Goal: Task Accomplishment & Management: Complete application form

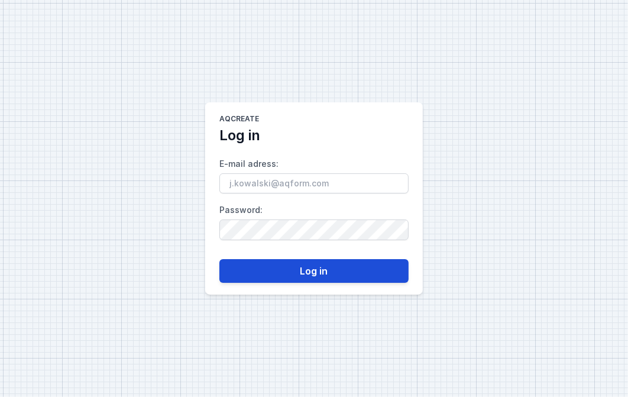
type input "[PERSON_NAME][EMAIL_ADDRESS][DOMAIN_NAME]"
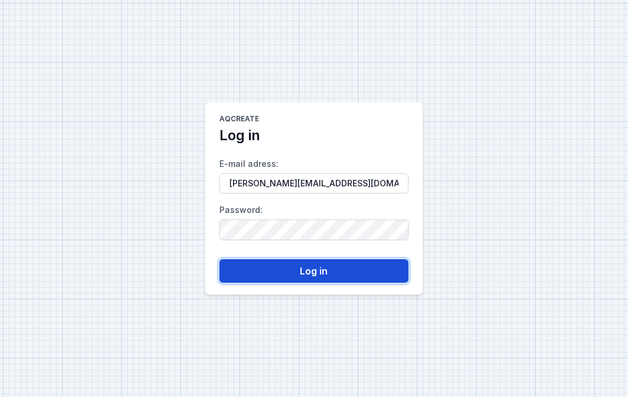
click at [296, 276] on button "Log in" at bounding box center [313, 271] width 189 height 24
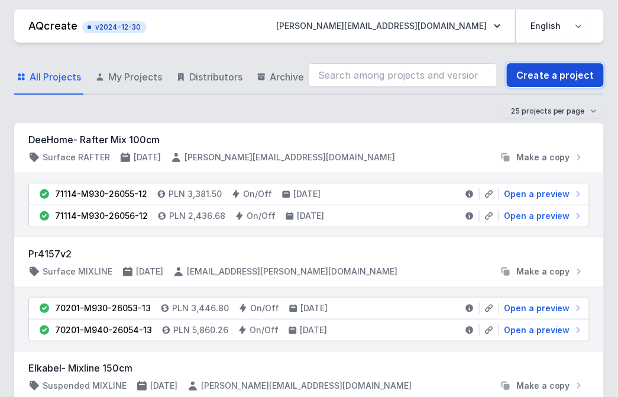
click at [542, 75] on link "Create a project" at bounding box center [555, 75] width 97 height 24
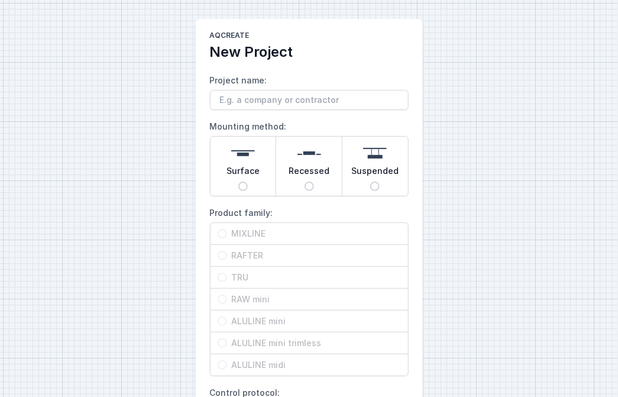
scroll to position [196, 0]
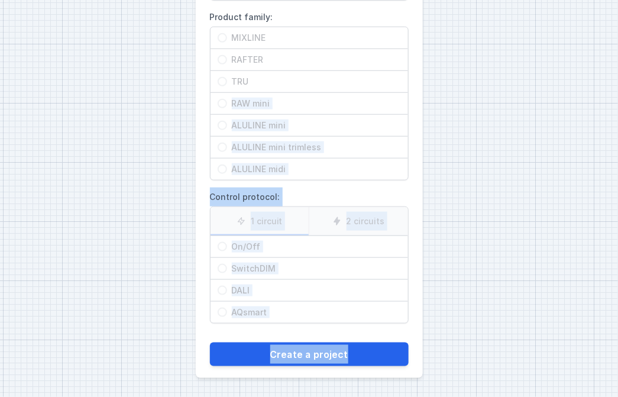
click at [618, 396] on html "AQcreate New Project Project name: Mounting method: Surface Recessed Suspended …" at bounding box center [309, 100] width 618 height 593
click at [488, 112] on div "AQcreate New Project Project name: Mounting method: Surface Recessed Suspended …" at bounding box center [309, 100] width 618 height 593
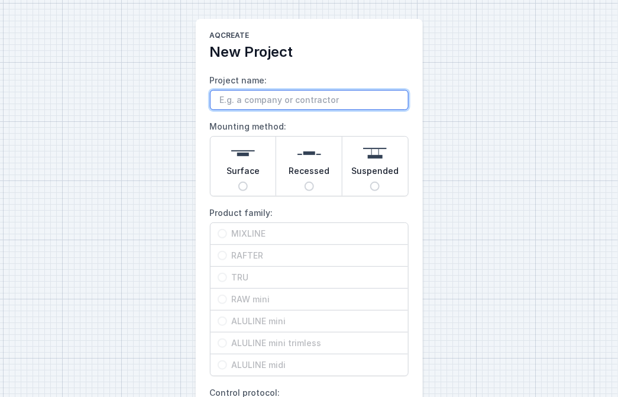
click at [290, 104] on input "Project name:" at bounding box center [309, 100] width 199 height 20
type input "REVOLTE"
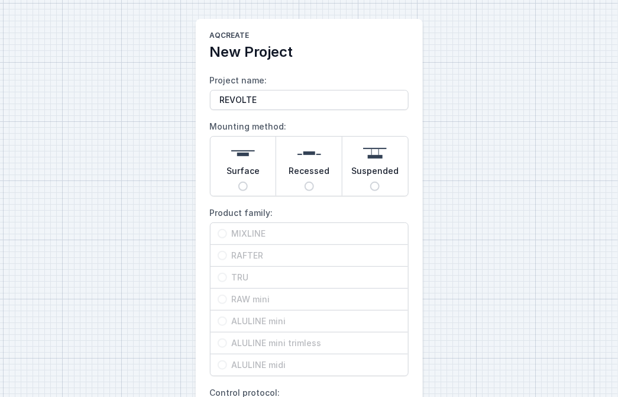
click at [259, 175] on div "Surface" at bounding box center [244, 166] width 66 height 59
click at [248, 182] on input "Surface" at bounding box center [242, 186] width 9 height 9
radio input "true"
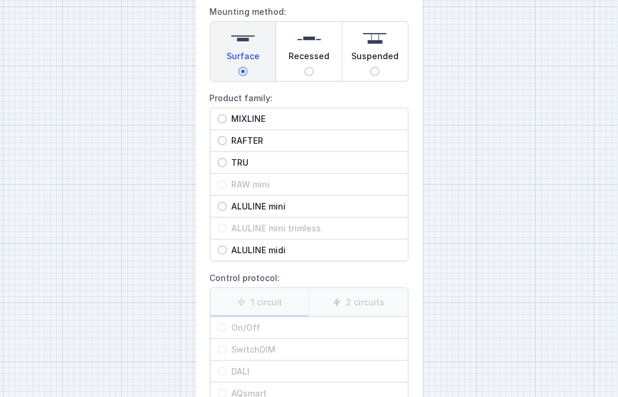
scroll to position [131, 0]
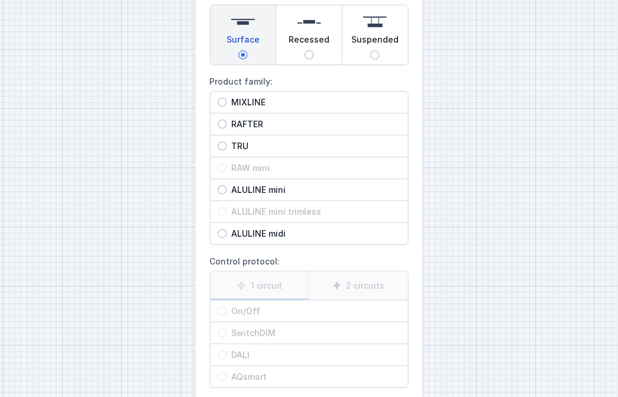
click at [255, 151] on span "TRU" at bounding box center [314, 146] width 174 height 12
click at [227, 151] on input "TRU" at bounding box center [222, 145] width 9 height 9
radio input "true"
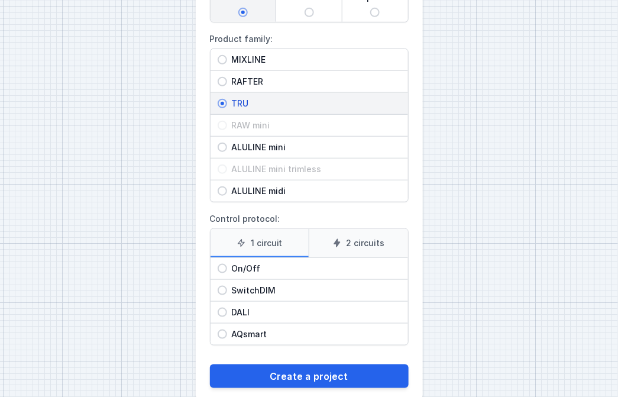
scroll to position [196, 0]
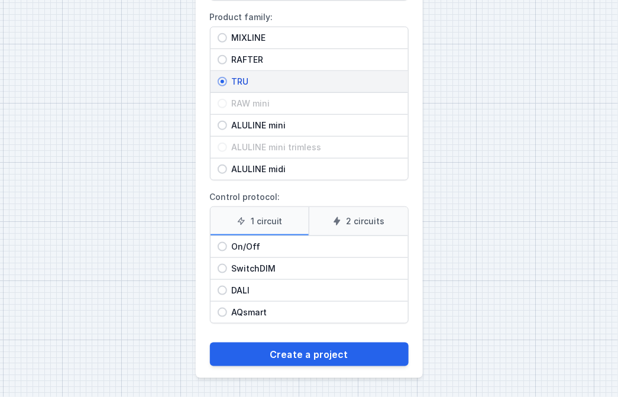
click at [286, 244] on span "On/Off" at bounding box center [314, 247] width 174 height 12
click at [227, 244] on input "On/Off" at bounding box center [222, 246] width 9 height 9
radio input "true"
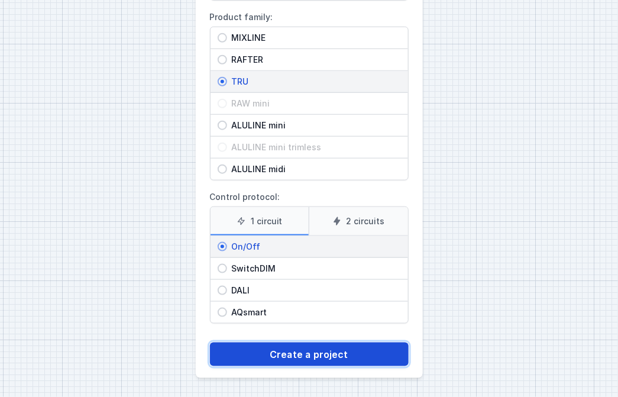
click at [328, 360] on button "Create a project" at bounding box center [309, 355] width 199 height 24
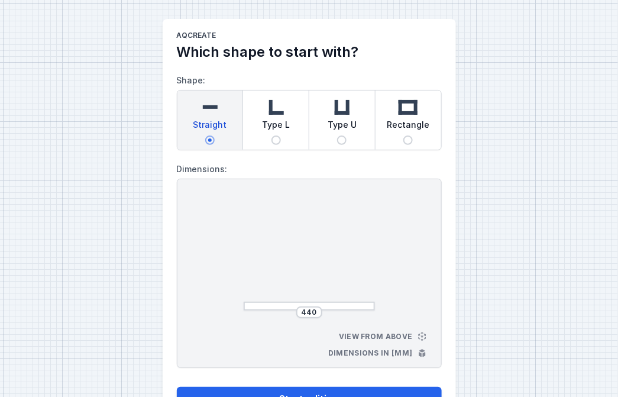
click at [412, 139] on input "Rectangle" at bounding box center [407, 139] width 9 height 9
radio input "true"
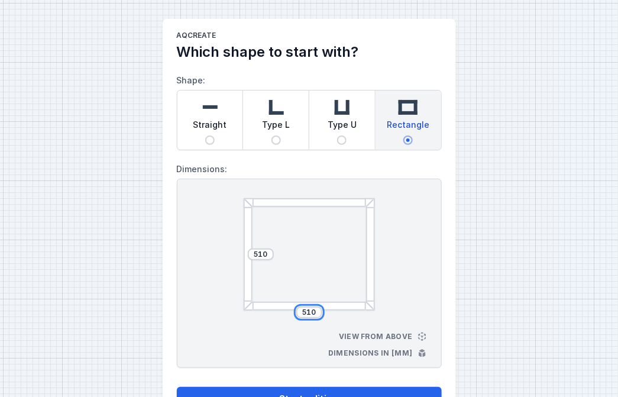
click at [303, 312] on input "510" at bounding box center [309, 312] width 19 height 9
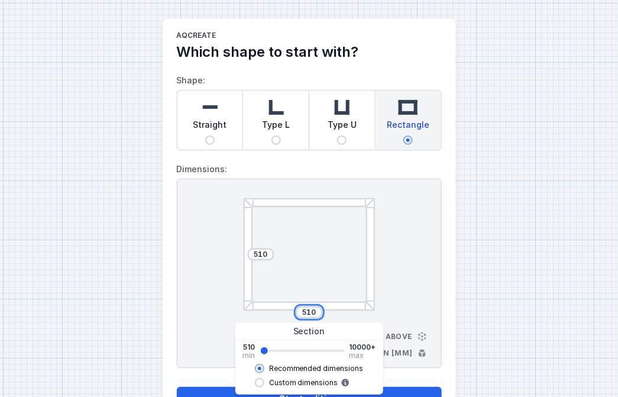
click at [303, 312] on input "510" at bounding box center [309, 312] width 19 height 9
type input "6396"
click at [263, 251] on input "510" at bounding box center [260, 254] width 19 height 9
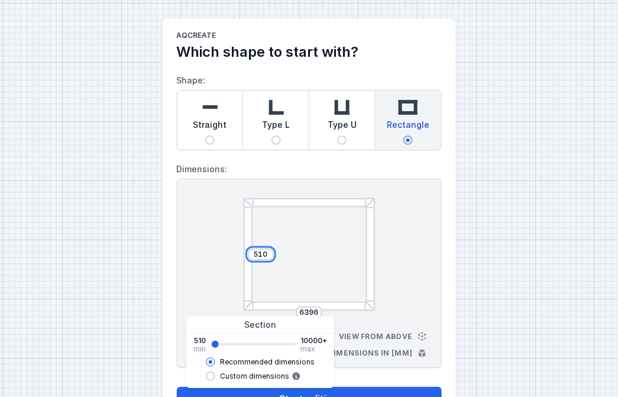
click at [263, 254] on input "510" at bounding box center [260, 254] width 19 height 9
type input "3452"
click at [532, 273] on div "AQcreate Which shape to start with? Shape: Straight Type L Type U Rectangle Dim…" at bounding box center [309, 220] width 618 height 441
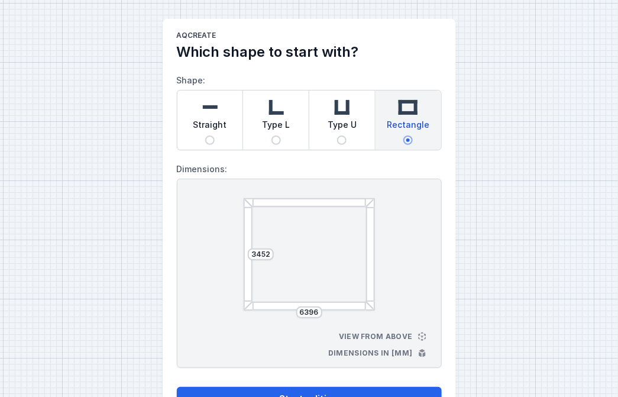
scroll to position [44, 0]
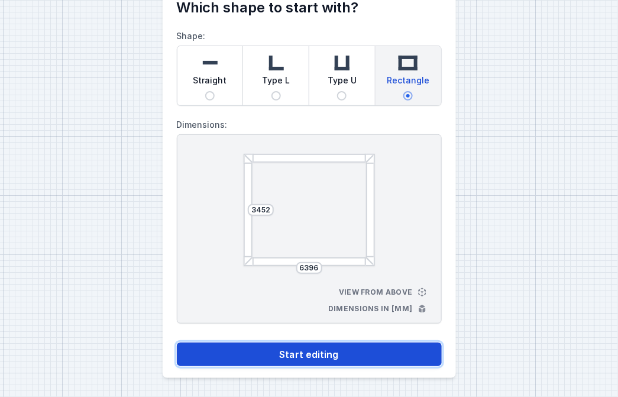
drag, startPoint x: 365, startPoint y: 354, endPoint x: 372, endPoint y: 331, distance: 23.4
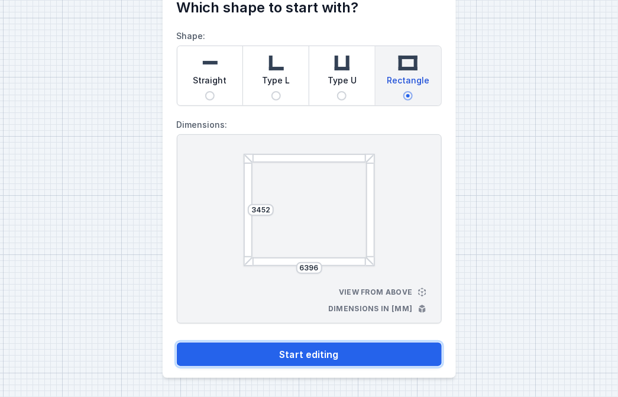
click at [365, 353] on button "Start editing" at bounding box center [309, 355] width 265 height 24
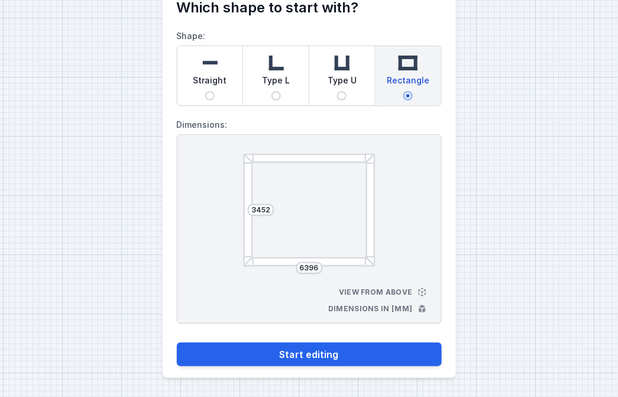
select select "M"
select select "3000"
select select "opal"
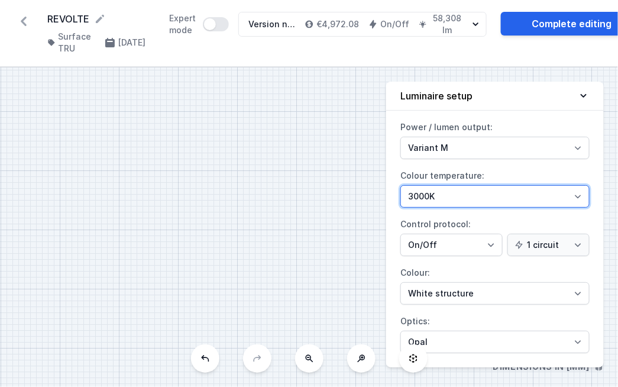
click at [487, 194] on select "4000K 3000K 2700K" at bounding box center [495, 196] width 189 height 22
select select "4000"
click at [401, 185] on select "4000K 3000K 2700K" at bounding box center [495, 196] width 189 height 22
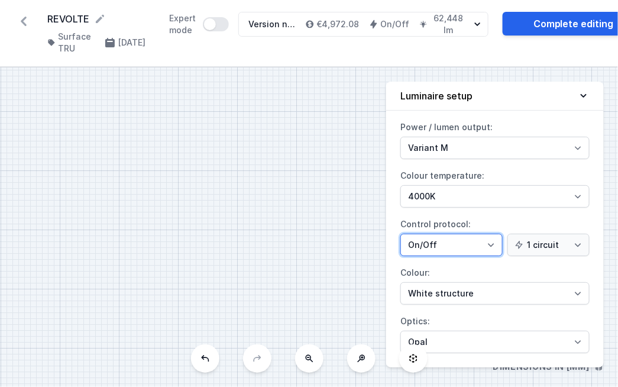
click at [474, 241] on select "On/Off SwitchDIM DALI AQsmart" at bounding box center [452, 245] width 102 height 22
select select "4"
click at [401, 234] on select "On/Off SwitchDIM DALI AQsmart" at bounding box center [452, 245] width 102 height 22
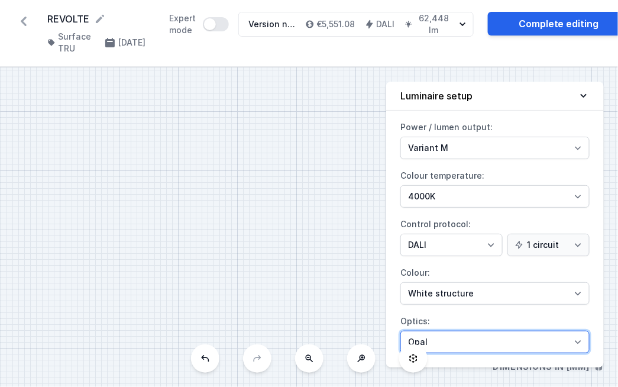
click at [446, 344] on select "Microprism Opal" at bounding box center [495, 342] width 189 height 22
select select "microprism"
click at [401, 331] on select "Microprism Opal" at bounding box center [495, 342] width 189 height 22
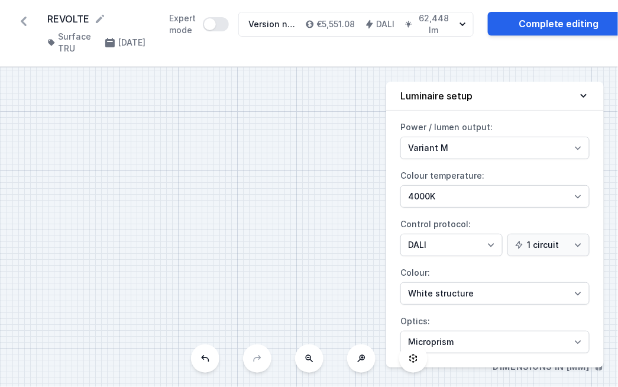
click at [385, 299] on div "S4 6396 S3 3452 S2 6396 S1 3452" at bounding box center [309, 226] width 618 height 319
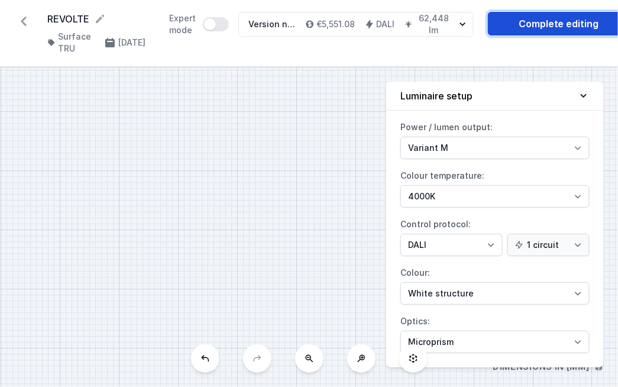
click at [588, 25] on link "Complete editing" at bounding box center [559, 24] width 142 height 24
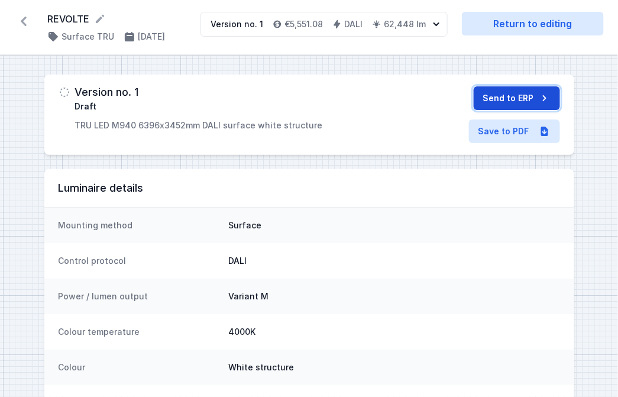
click at [498, 110] on button "Send to ERP" at bounding box center [517, 98] width 86 height 24
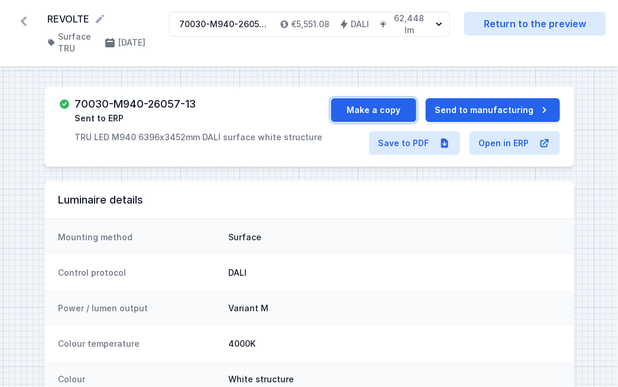
drag, startPoint x: 347, startPoint y: 115, endPoint x: 332, endPoint y: 71, distance: 46.0
click at [347, 114] on button "Make a copy" at bounding box center [373, 110] width 85 height 24
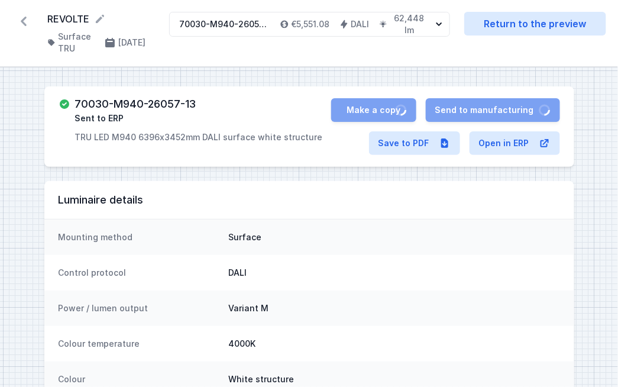
select select "M"
select select "4"
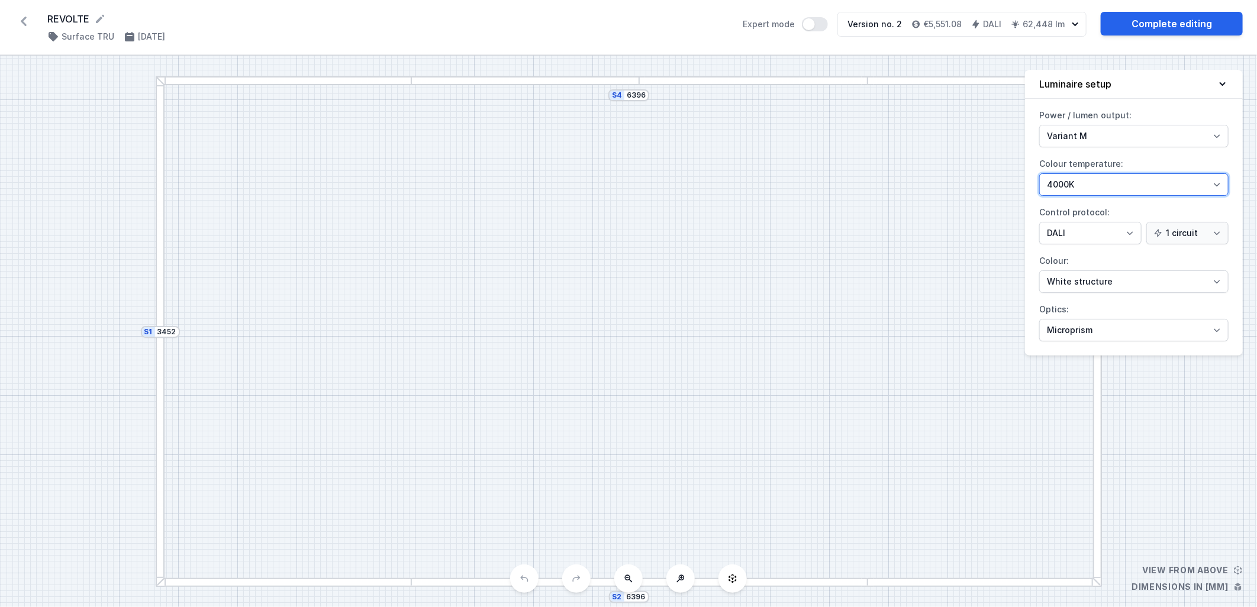
click at [628, 185] on select "4000K 3000K 2700K" at bounding box center [1133, 184] width 189 height 22
click at [628, 21] on link "Complete editing" at bounding box center [1171, 24] width 142 height 24
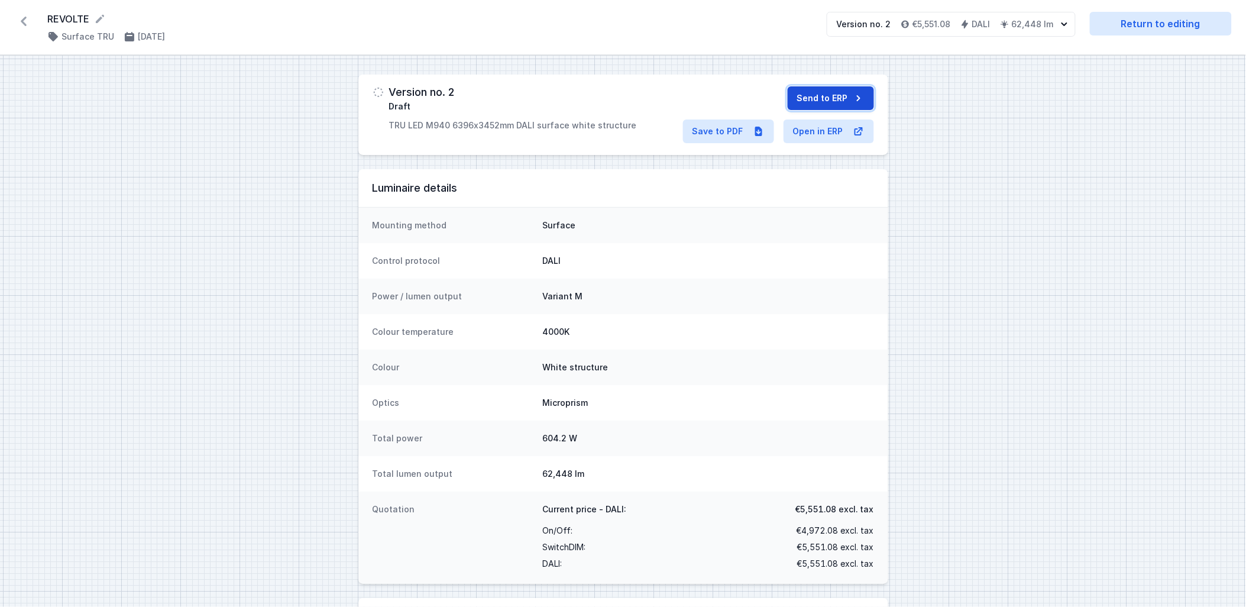
click at [628, 91] on button "Send to ERP" at bounding box center [831, 98] width 86 height 24
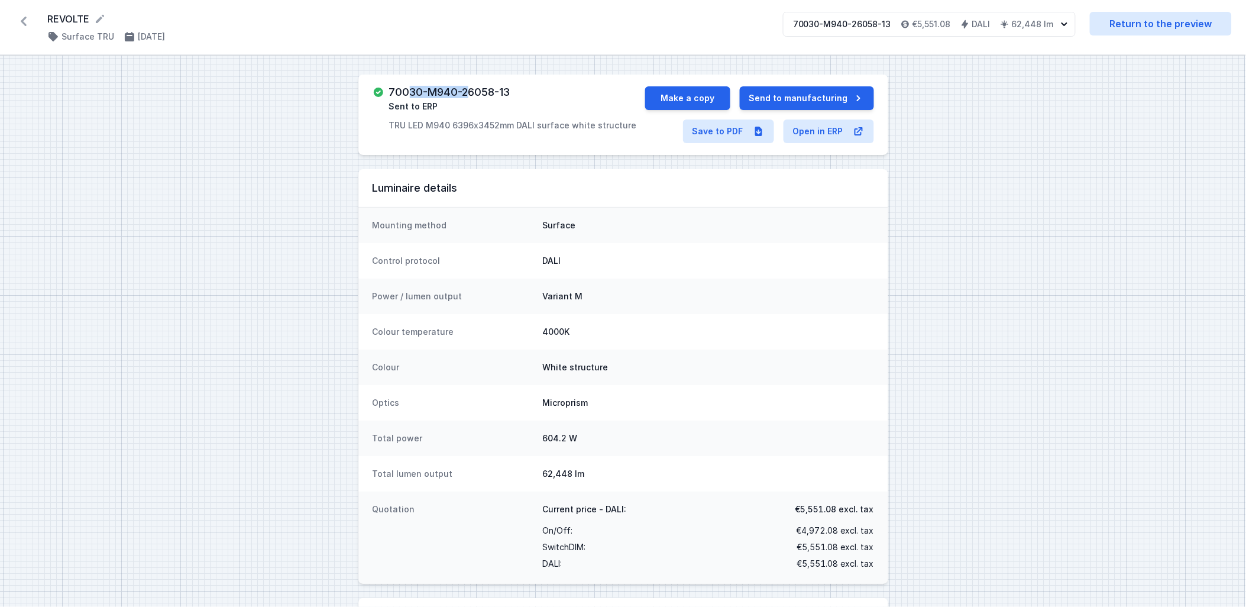
drag, startPoint x: 453, startPoint y: 89, endPoint x: 406, endPoint y: 79, distance: 47.7
click at [406, 79] on div "70030-M940-26058-13 Sent to ERP TRU LED M940 6396x3452mm DALI surface white str…" at bounding box center [624, 115] width 530 height 80
drag, startPoint x: 389, startPoint y: 91, endPoint x: 573, endPoint y: 133, distance: 188.6
click at [573, 133] on div "70030-M940-26058-13 Sent to ERP TRU LED M940 6396x3452mm DALI surface white str…" at bounding box center [624, 115] width 530 height 80
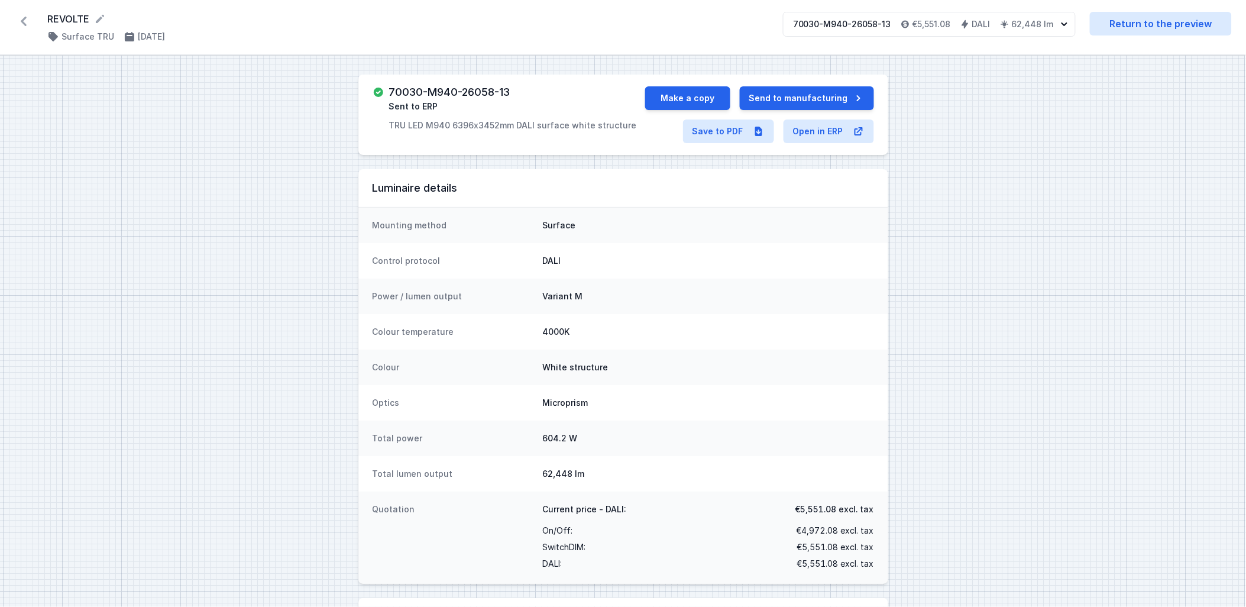
click at [27, 21] on icon at bounding box center [23, 21] width 19 height 19
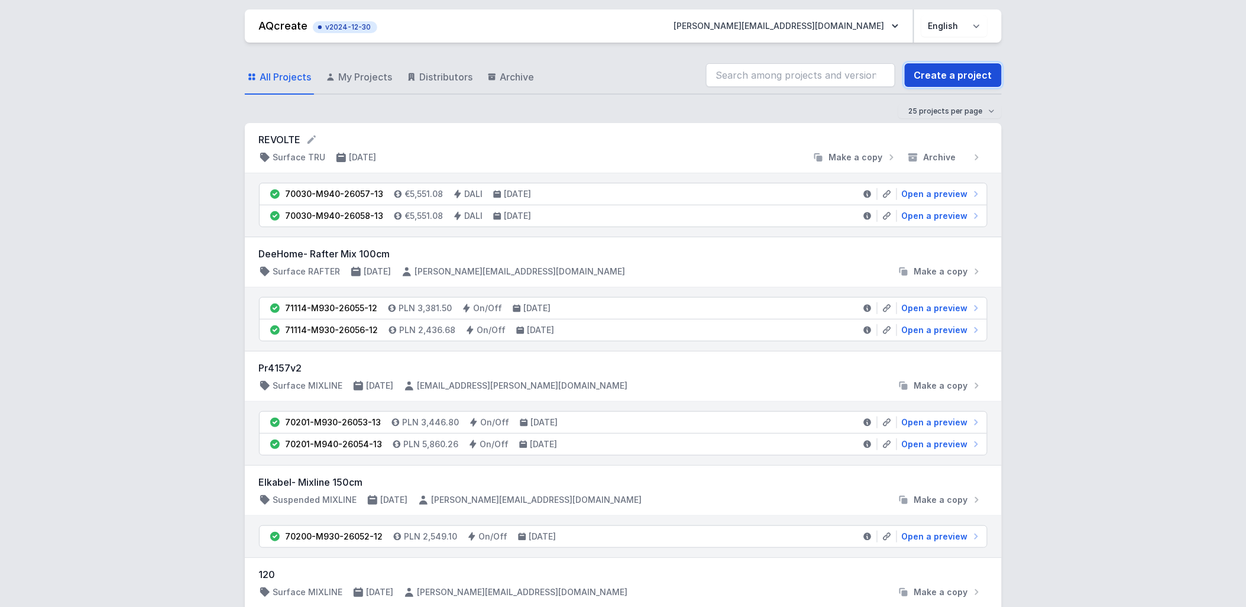
click at [628, 79] on link "Create a project" at bounding box center [953, 75] width 97 height 24
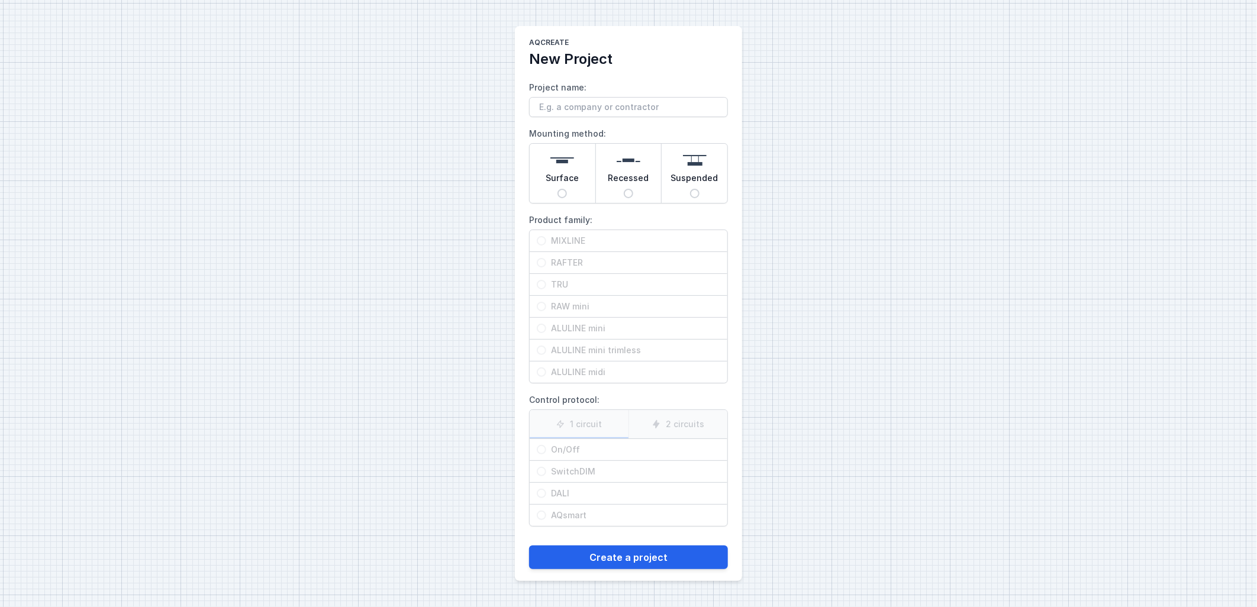
click at [536, 108] on input "Project name:" at bounding box center [628, 107] width 199 height 20
click at [615, 112] on input "revi" at bounding box center [628, 107] width 199 height 20
type input "r"
type input "REVOLTE SURFACE ON OFF"
click at [529, 396] on button "Create a project" at bounding box center [628, 557] width 199 height 24
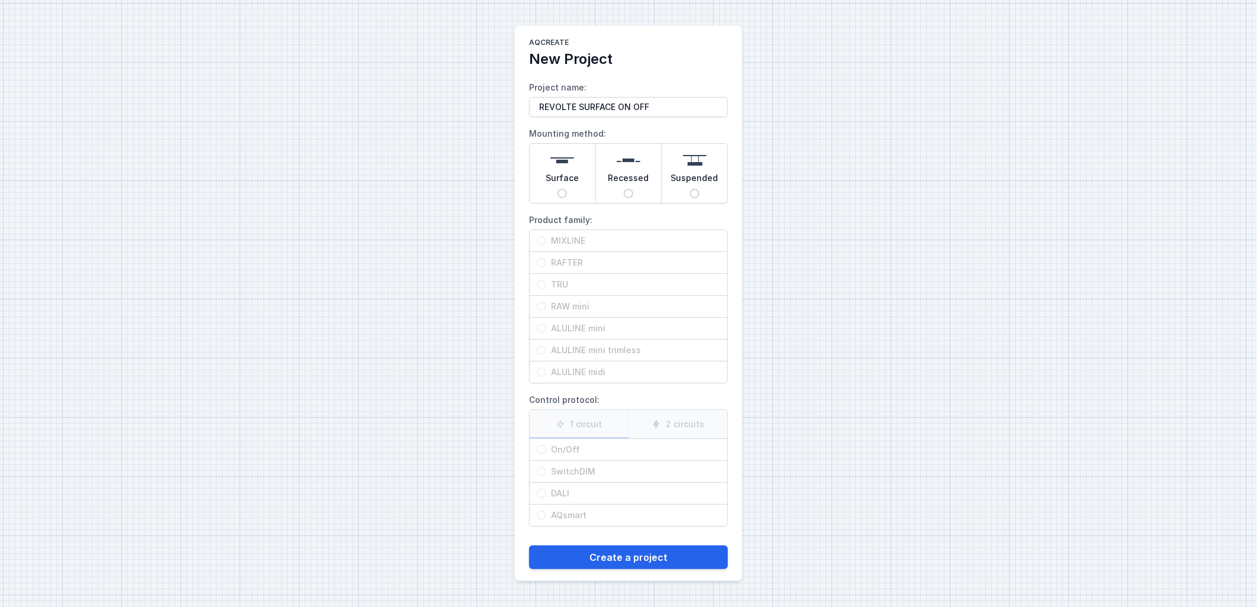
drag, startPoint x: 586, startPoint y: 186, endPoint x: 584, endPoint y: 232, distance: 46.2
click at [586, 186] on div "Surface" at bounding box center [562, 173] width 66 height 59
click at [567, 189] on input "Surface" at bounding box center [561, 193] width 9 height 9
radio input "true"
click at [587, 265] on span "RAFTER" at bounding box center [633, 263] width 174 height 12
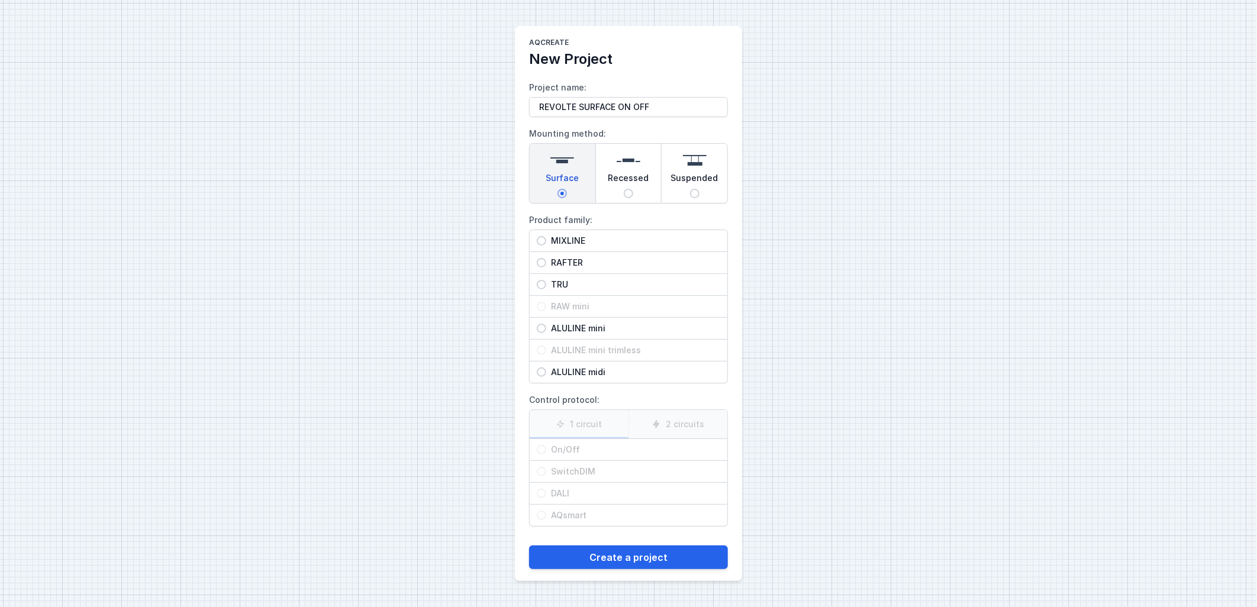
click at [546, 265] on input "RAFTER" at bounding box center [541, 262] width 9 height 9
radio input "true"
click at [606, 396] on span "On/Off" at bounding box center [633, 450] width 174 height 12
click at [546, 396] on input "On/Off" at bounding box center [541, 449] width 9 height 9
radio input "true"
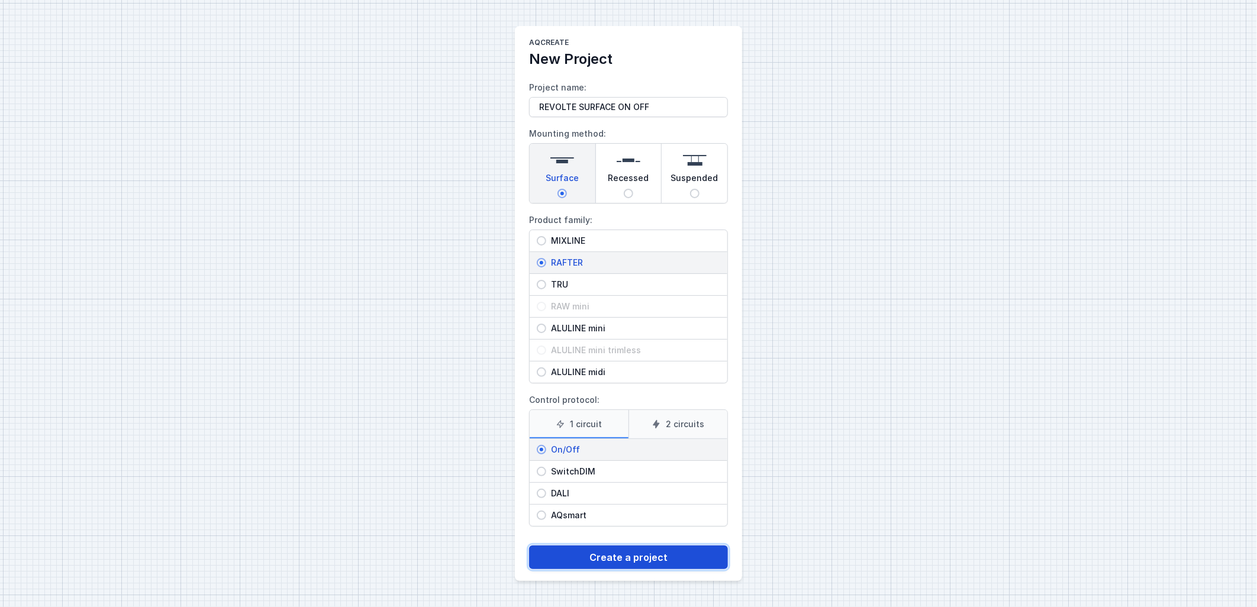
click at [622, 396] on button "Create a project" at bounding box center [628, 557] width 199 height 24
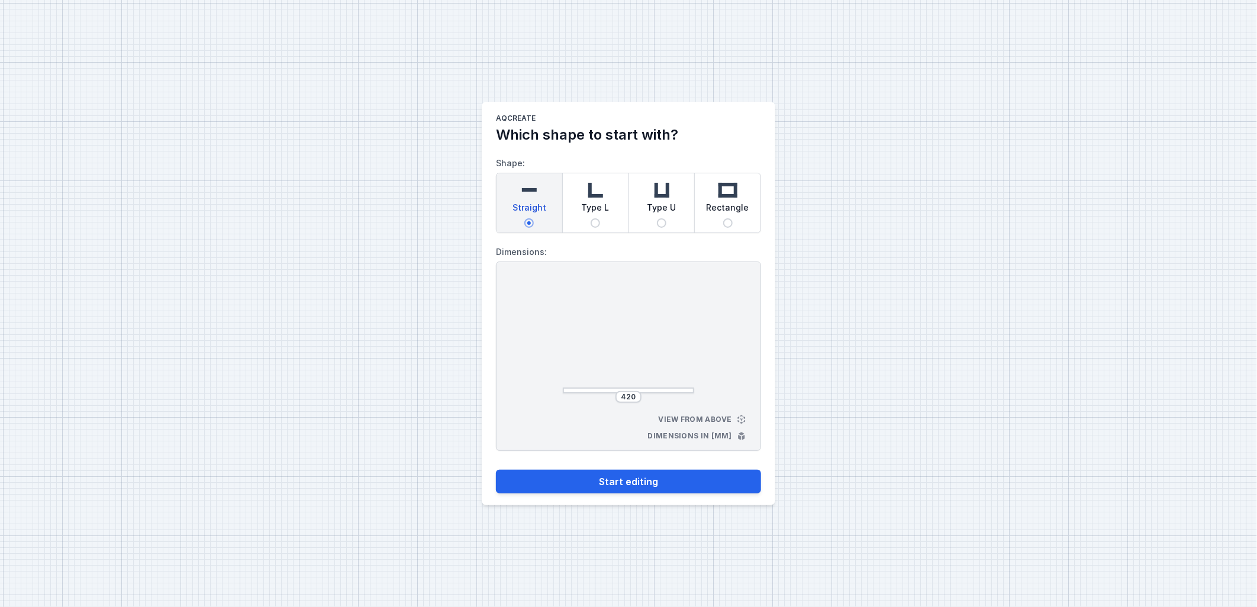
click at [628, 209] on div "Rectangle" at bounding box center [728, 202] width 66 height 59
click at [628, 218] on input "Rectangle" at bounding box center [727, 222] width 9 height 9
radio input "true"
click at [625, 396] on input "450" at bounding box center [628, 396] width 19 height 9
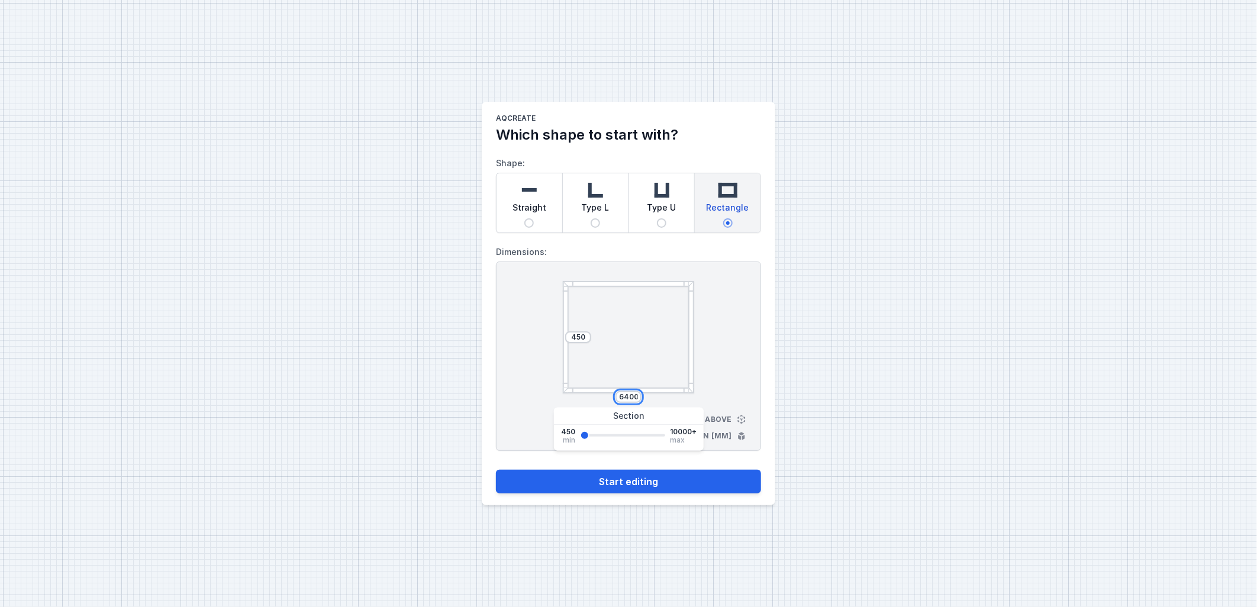
type input "6400"
click at [574, 324] on div "450" at bounding box center [578, 337] width 26 height 112
click at [579, 337] on input "450" at bounding box center [578, 336] width 19 height 9
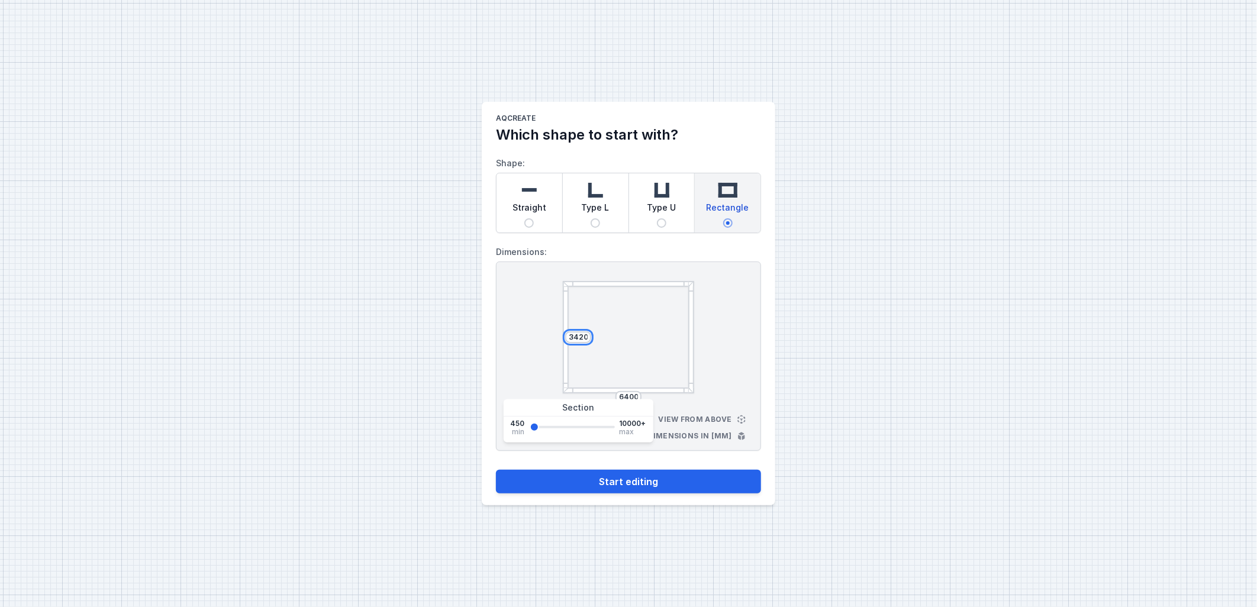
type input "3420"
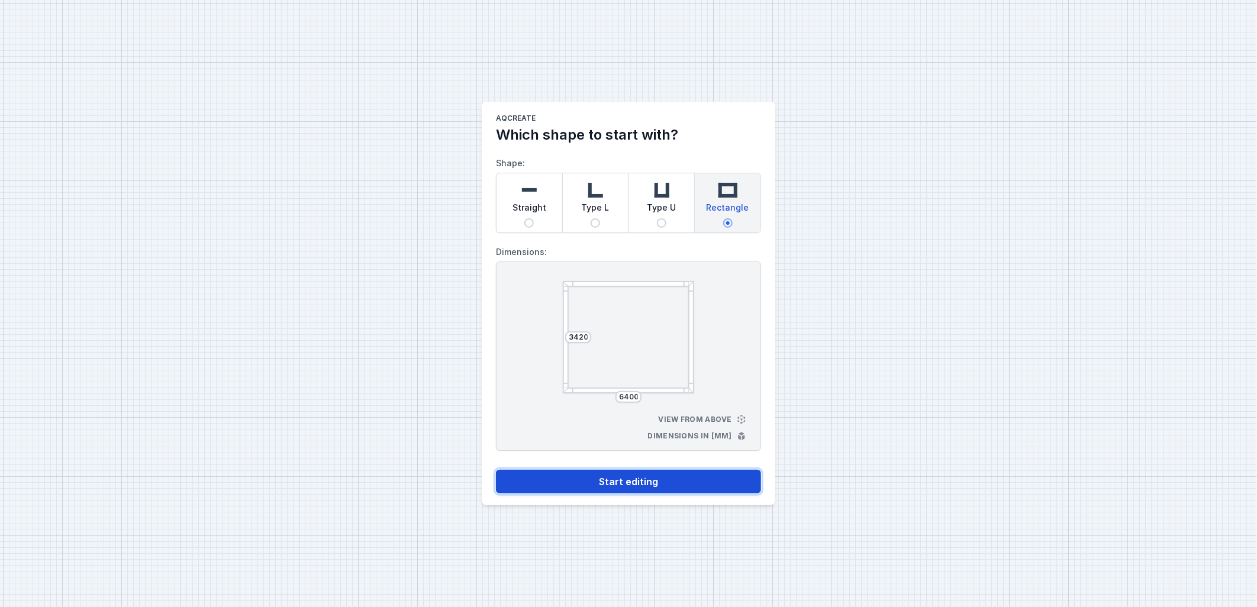
click at [628, 396] on button "Start editing" at bounding box center [628, 482] width 265 height 24
select select "M"
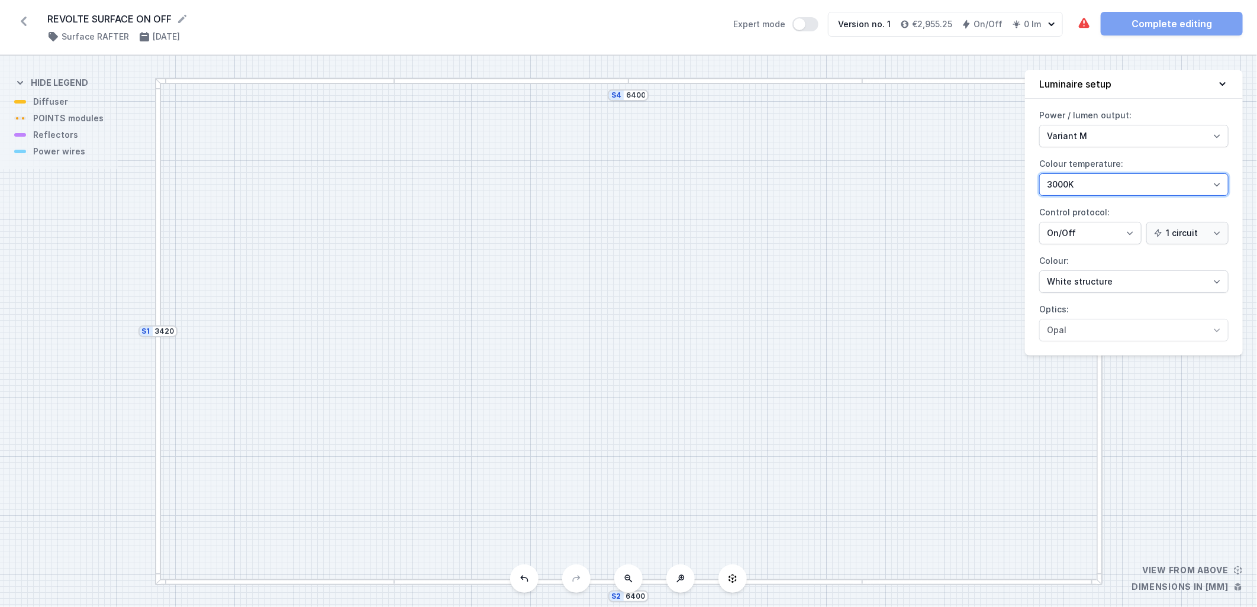
click at [628, 190] on select "2700K 3000K 4000K" at bounding box center [1133, 184] width 189 height 22
select select "4000"
click at [628, 173] on select "2700K 3000K 4000K" at bounding box center [1133, 184] width 189 height 22
click at [628, 232] on select "On/Off SwitchDIM DALI AQsmart" at bounding box center [1090, 233] width 102 height 22
click at [628, 235] on select "On/Off SwitchDIM DALI AQsmart" at bounding box center [1090, 233] width 102 height 22
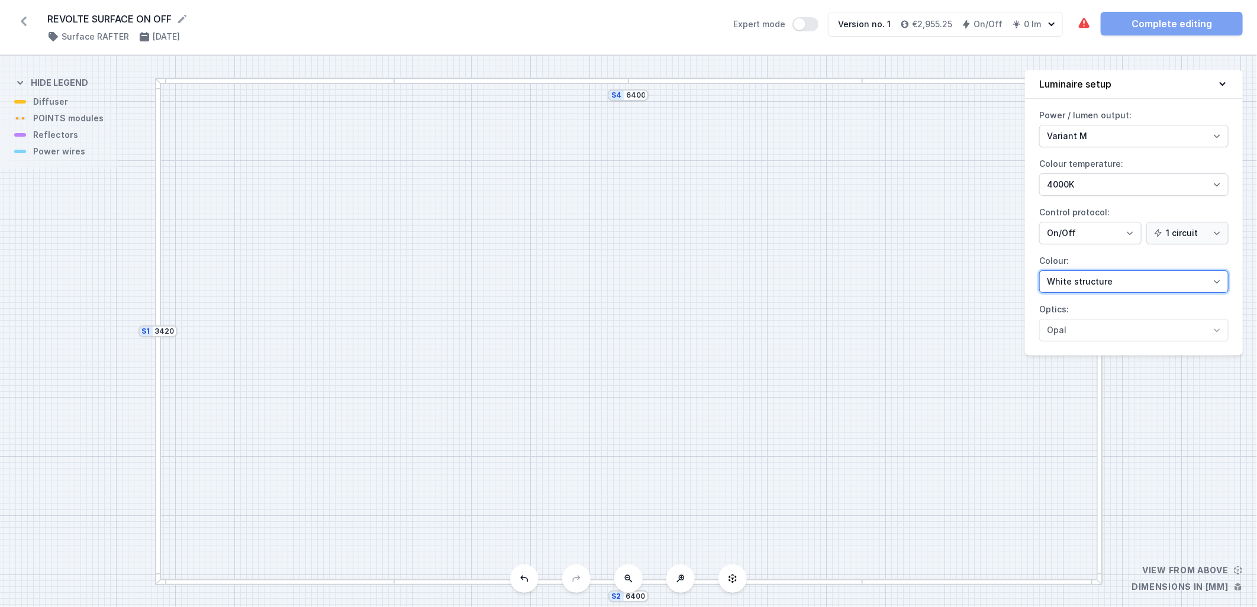
drag, startPoint x: 1105, startPoint y: 285, endPoint x: 1104, endPoint y: 291, distance: 6.6
click at [628, 285] on select "White structure Black structure Gold structure Copper Gray Another colour (from…" at bounding box center [1133, 281] width 189 height 22
click at [628, 270] on select "White structure Black structure Gold structure Copper Gray Another colour (from…" at bounding box center [1133, 281] width 189 height 22
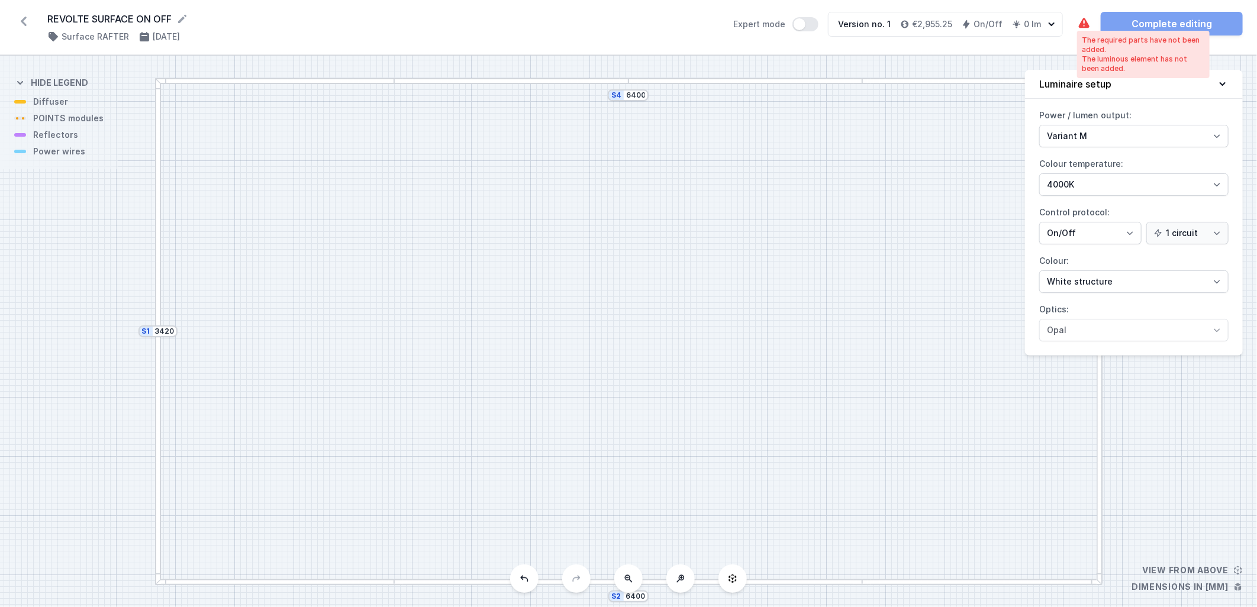
click at [628, 24] on icon at bounding box center [1084, 24] width 14 height 14
click at [22, 15] on icon at bounding box center [23, 21] width 19 height 19
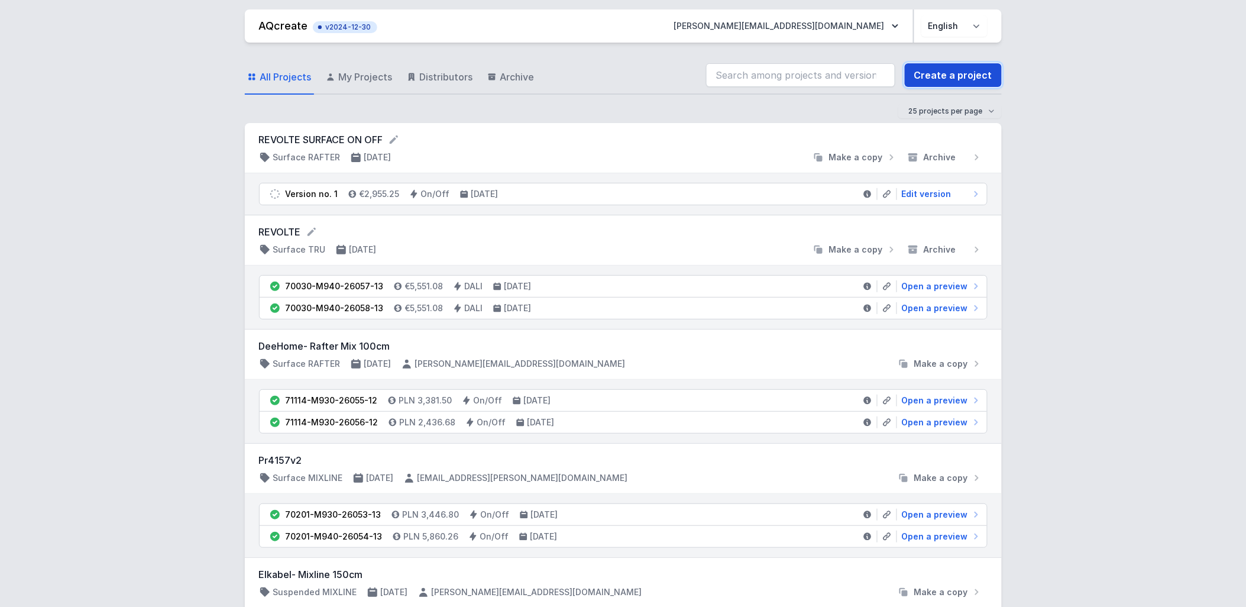
click at [628, 81] on link "Create a project" at bounding box center [953, 75] width 97 height 24
click at [391, 138] on div "REVOLTE SURFACE ON OFF Surface RAFTER [DATE] Make a copy Archive" at bounding box center [623, 148] width 757 height 50
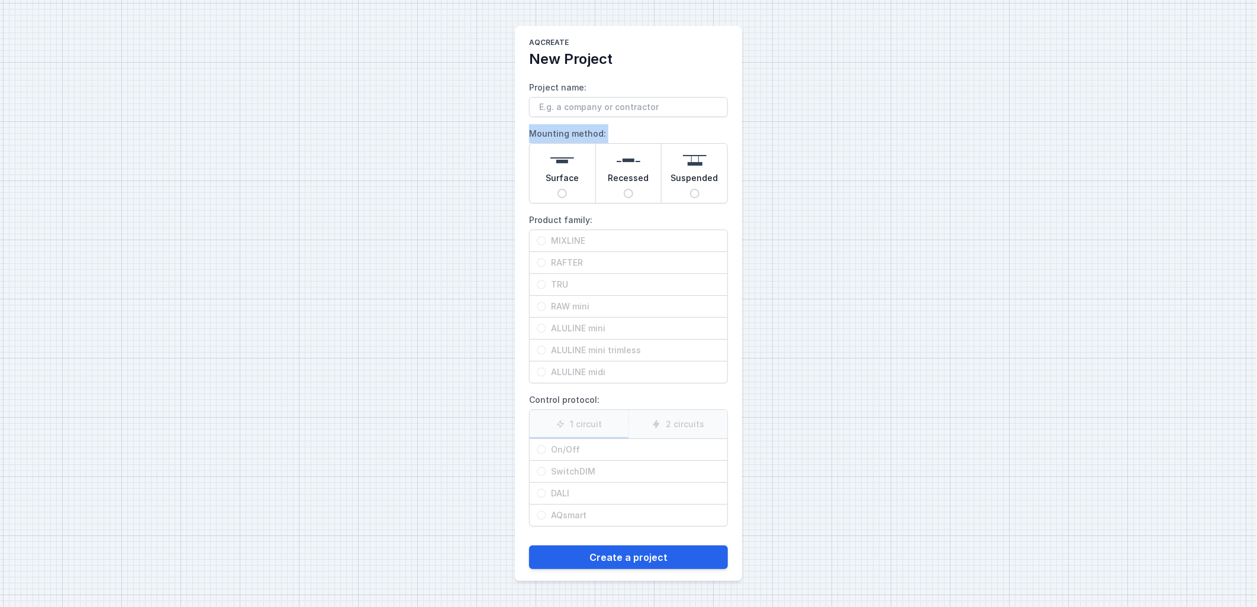
drag, startPoint x: 363, startPoint y: 141, endPoint x: 309, endPoint y: 154, distance: 56.0
click at [306, 153] on div "AQcreate New Project Project name: Mounting method: Surface Recessed Suspended …" at bounding box center [628, 303] width 1257 height 607
click at [582, 104] on input "Project name:" at bounding box center [628, 107] width 199 height 20
paste input "Tais1909!"
drag, startPoint x: 582, startPoint y: 104, endPoint x: 536, endPoint y: 111, distance: 46.1
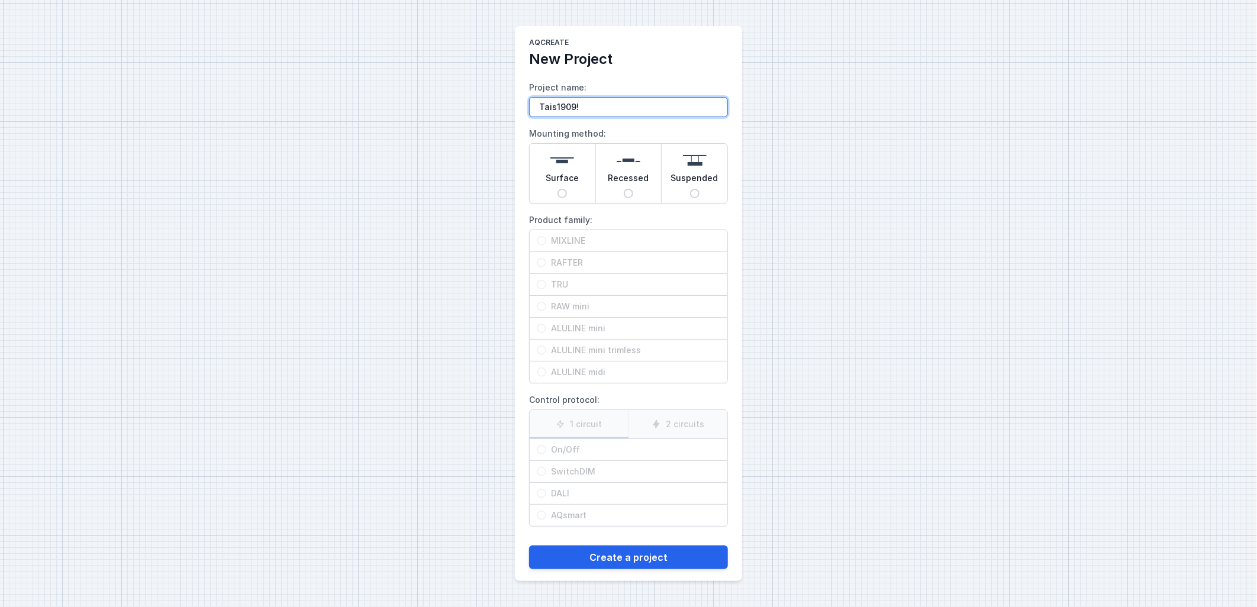
click at [537, 111] on input "Tais1909!" at bounding box center [628, 107] width 199 height 20
type input "REVOLTE SURFACE ON OFF"
click at [560, 170] on img at bounding box center [562, 160] width 24 height 24
click at [560, 189] on input "Surface" at bounding box center [561, 193] width 9 height 9
radio input "true"
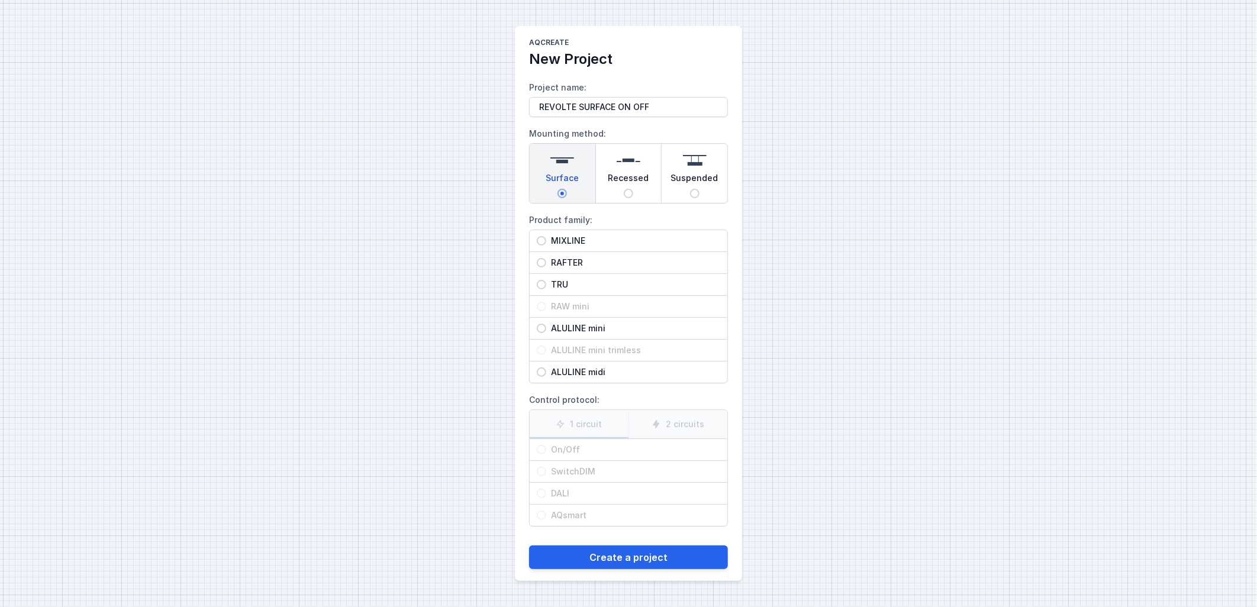
click at [556, 285] on span "TRU" at bounding box center [633, 285] width 174 height 12
click at [546, 285] on input "TRU" at bounding box center [541, 284] width 9 height 9
radio input "true"
click at [608, 396] on span "On/Off" at bounding box center [633, 450] width 174 height 12
click at [546, 396] on input "On/Off" at bounding box center [541, 449] width 9 height 9
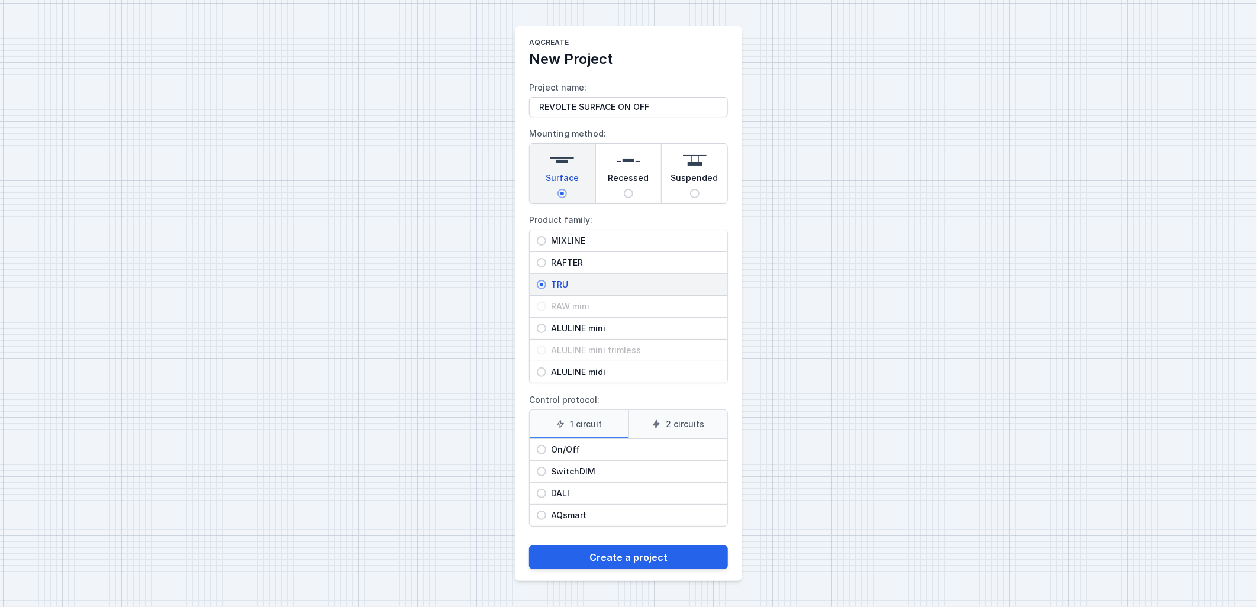
radio input "true"
click at [601, 396] on button "Create a project" at bounding box center [628, 557] width 199 height 24
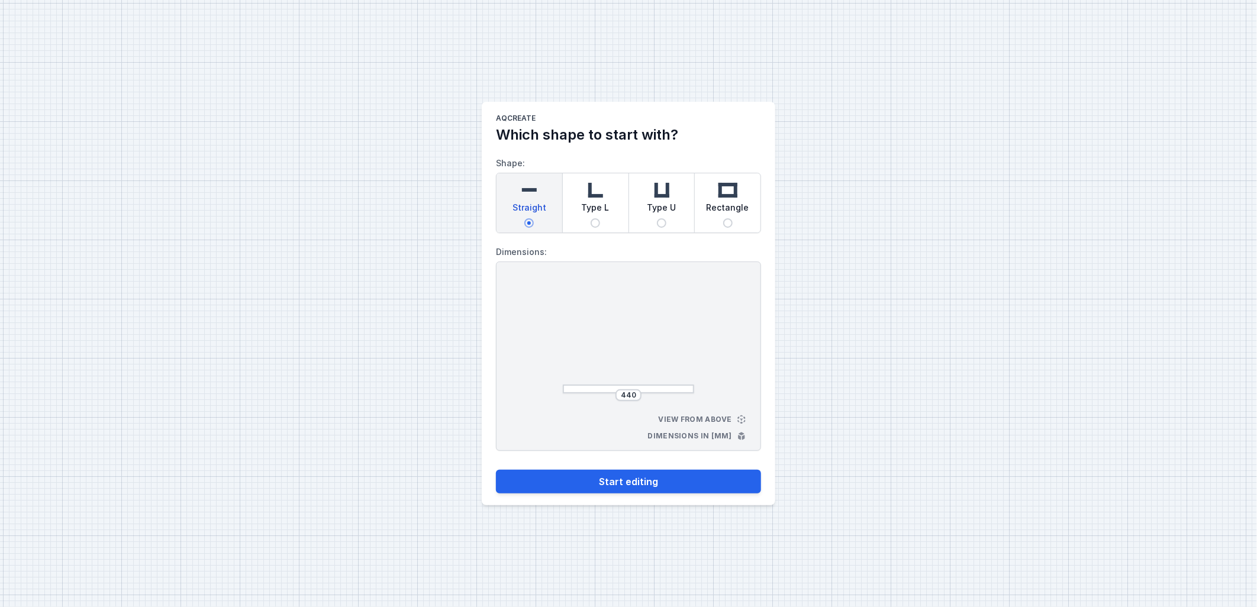
click at [628, 211] on span "Rectangle" at bounding box center [727, 210] width 43 height 17
click at [628, 218] on input "Rectangle" at bounding box center [727, 222] width 9 height 9
radio input "true"
click at [628, 396] on input "510" at bounding box center [628, 394] width 19 height 9
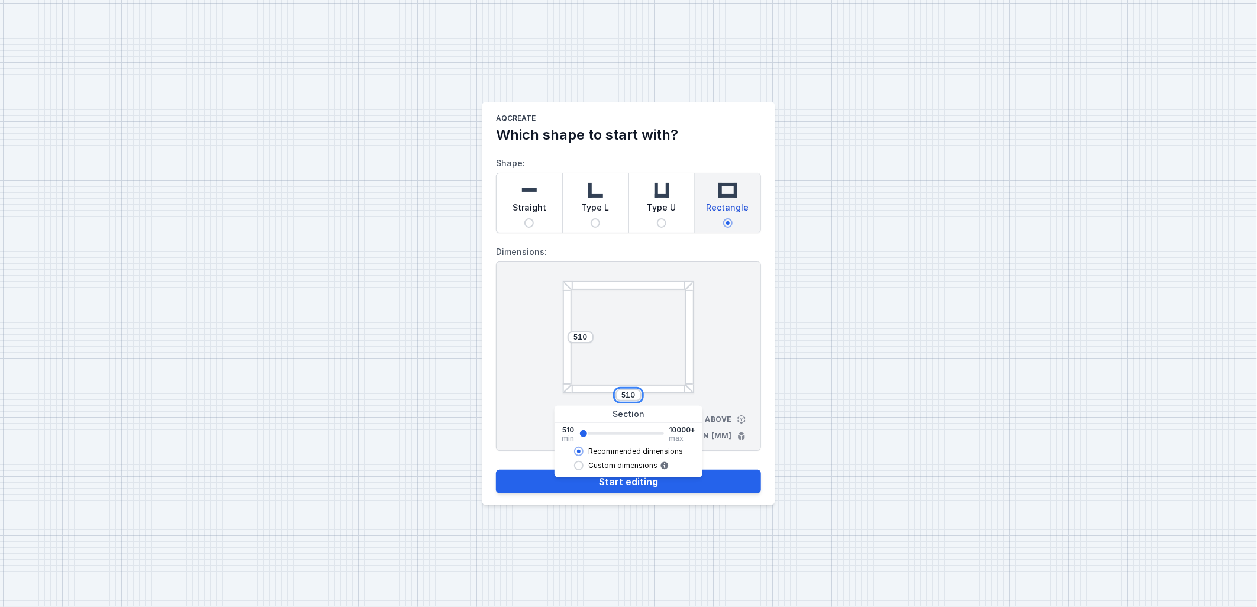
paste input "1909"
drag, startPoint x: 642, startPoint y: 396, endPoint x: 580, endPoint y: 410, distance: 64.2
click at [580, 396] on body "AQcreate Which shape to start with? Shape: Straight Type L Type U Rectangle Dim…" at bounding box center [628, 303] width 1257 height 607
type input "6396"
type input "6390"
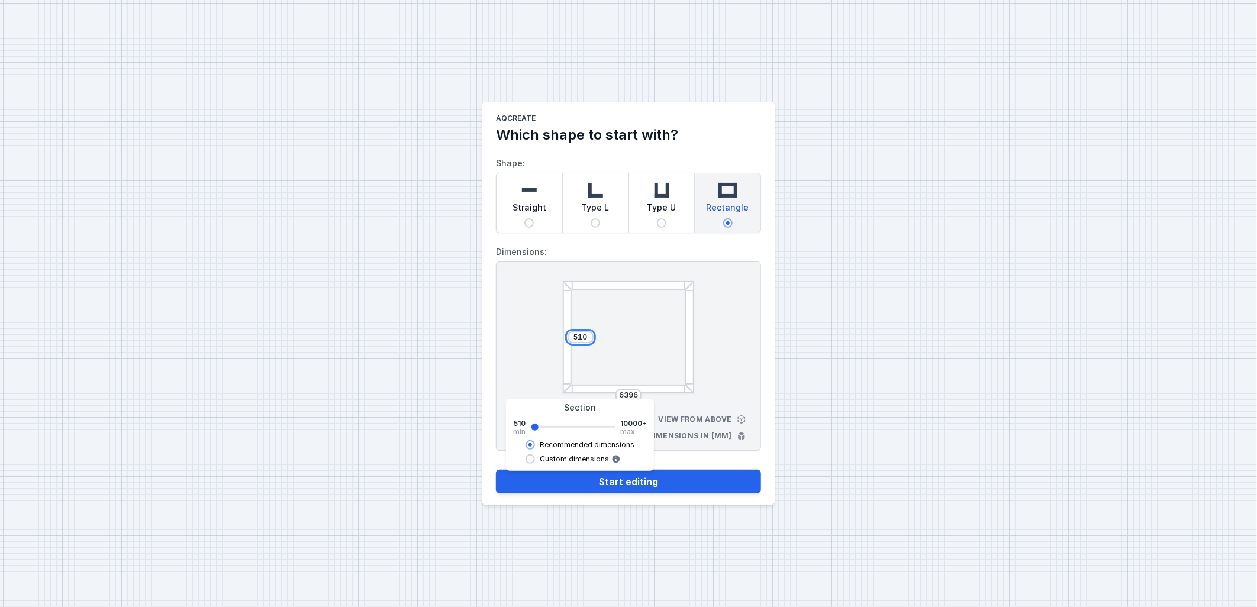
click at [576, 339] on input "510" at bounding box center [580, 336] width 19 height 9
type input "3452"
type input "3450"
click at [628, 360] on div "AQcreate Which shape to start with? Shape: Straight Type L Type U Rectangle Dim…" at bounding box center [628, 303] width 1257 height 607
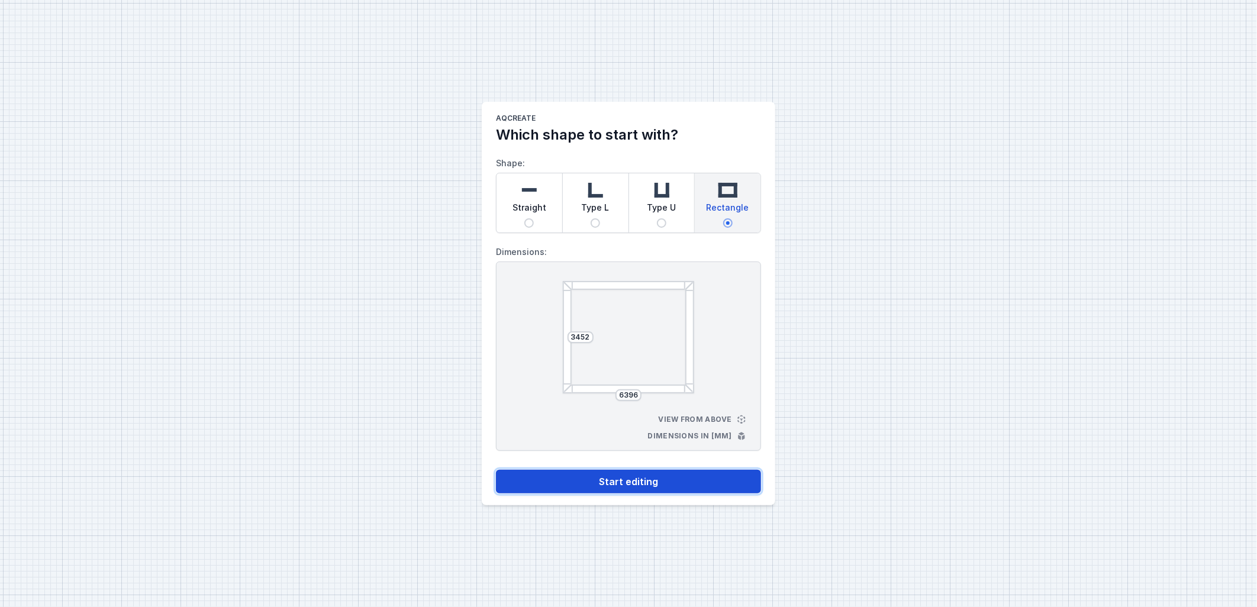
click at [628, 396] on button "Start editing" at bounding box center [628, 482] width 265 height 24
select select "M"
select select "3000"
select select "opal"
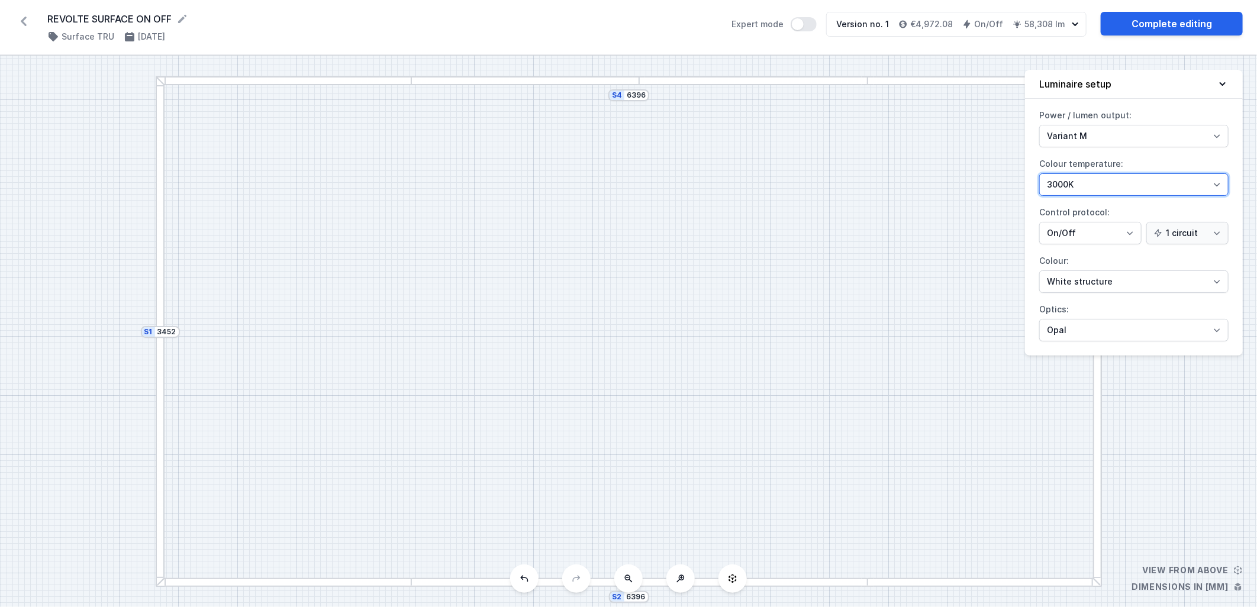
click at [628, 190] on select "4000K 3000K 2700K" at bounding box center [1133, 184] width 189 height 22
select select "4000"
click at [628, 173] on select "4000K 3000K 2700K" at bounding box center [1133, 184] width 189 height 22
click at [628, 334] on select "Microprism Opal" at bounding box center [1133, 330] width 189 height 22
select select "microprism"
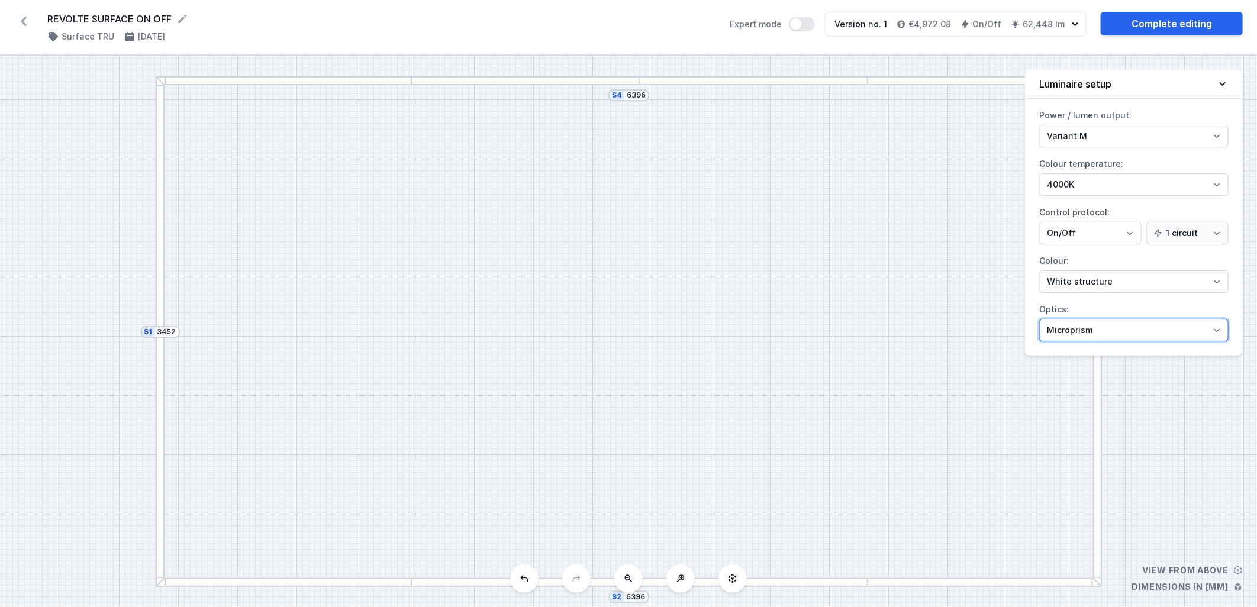
click at [628, 319] on select "Microprism Opal" at bounding box center [1133, 330] width 189 height 22
click at [628, 22] on link "Complete editing" at bounding box center [1171, 24] width 142 height 24
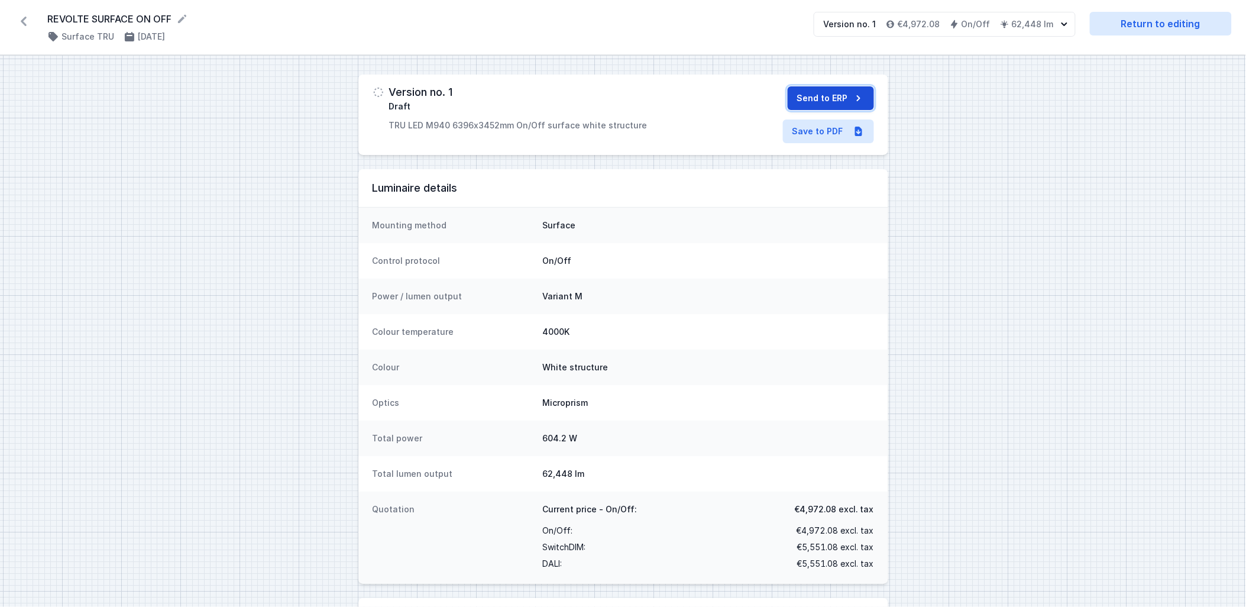
click at [628, 98] on button "Send to ERP" at bounding box center [831, 98] width 86 height 24
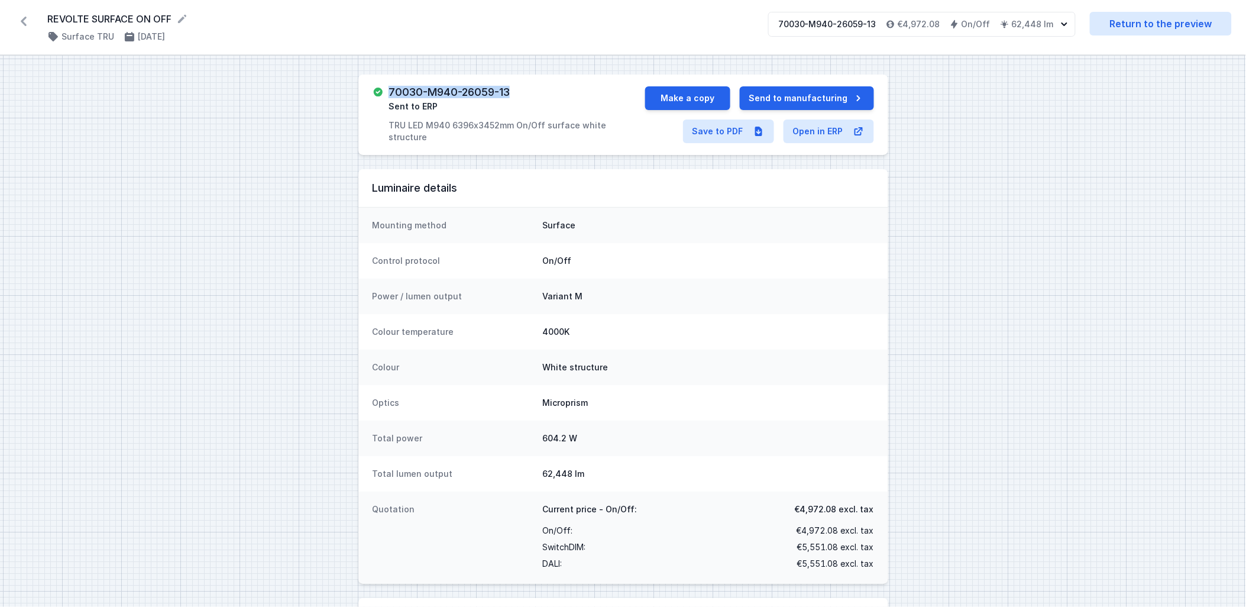
drag, startPoint x: 511, startPoint y: 93, endPoint x: 386, endPoint y: 99, distance: 125.0
click at [386, 99] on div "70030-M940-26059-13 Sent to ERP TRU LED M940 6396x3452mm On/Off surface white s…" at bounding box center [509, 114] width 273 height 57
copy h3 "70030-M940-26059-13"
click at [628, 134] on link "Save to PDF" at bounding box center [728, 132] width 91 height 24
click at [628, 96] on button "Make a copy" at bounding box center [687, 98] width 85 height 24
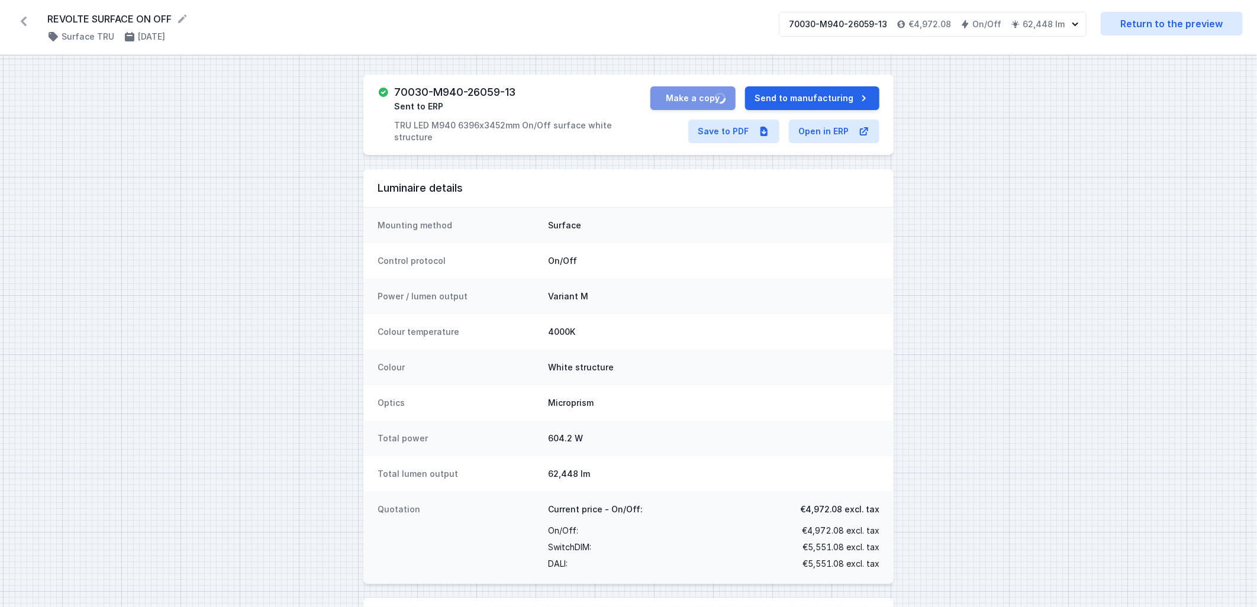
select select "M"
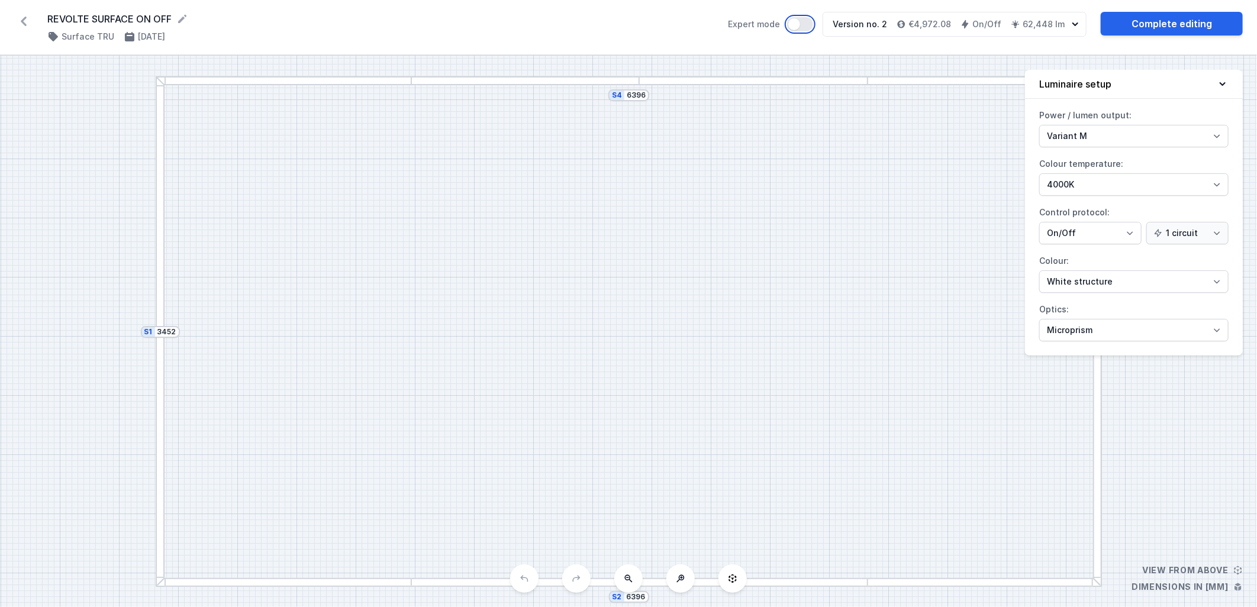
click at [628, 24] on button "Expert mode" at bounding box center [800, 24] width 26 height 14
click at [628, 92] on div "S4 6396 S3 3452 S2 6396 S1 3452" at bounding box center [628, 331] width 1257 height 551
click at [628, 84] on div at bounding box center [753, 80] width 228 height 9
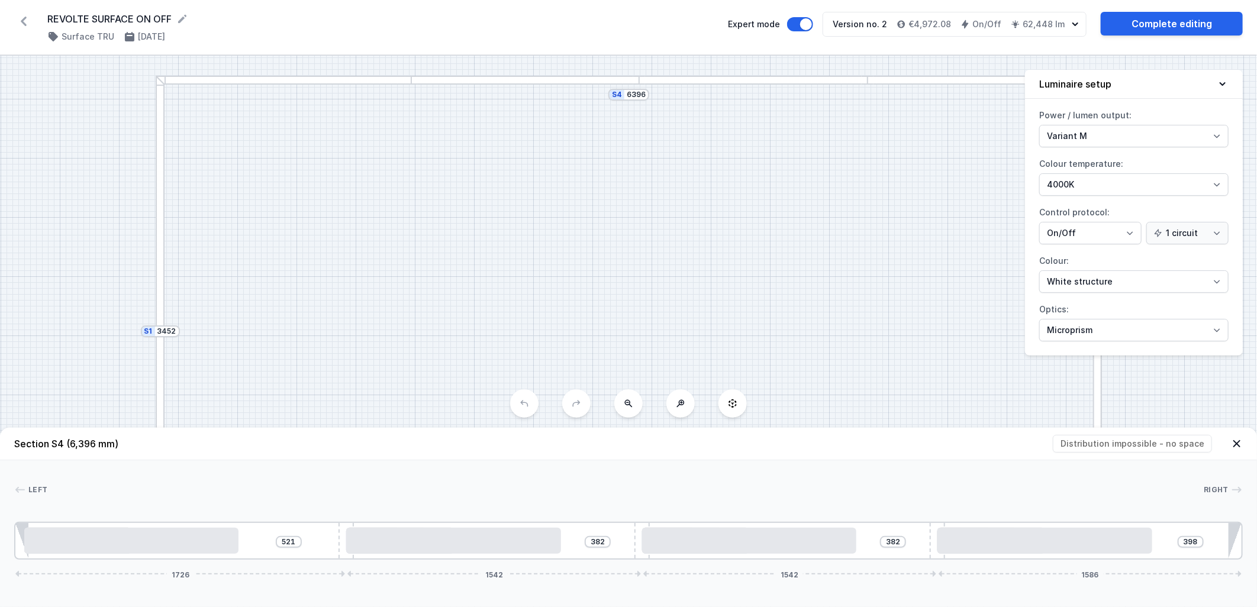
drag, startPoint x: 760, startPoint y: 268, endPoint x: 686, endPoint y: 169, distance: 123.1
click at [628, 263] on div "S4 6396 S3 3452 S2 6396 S1 3452" at bounding box center [628, 331] width 1257 height 551
drag, startPoint x: 624, startPoint y: 283, endPoint x: 683, endPoint y: 223, distance: 84.5
click at [624, 283] on div "S4 6396 S3 3452 S2 6396 S1 3452" at bounding box center [628, 331] width 1257 height 551
click at [628, 25] on button "Expert mode" at bounding box center [800, 24] width 26 height 14
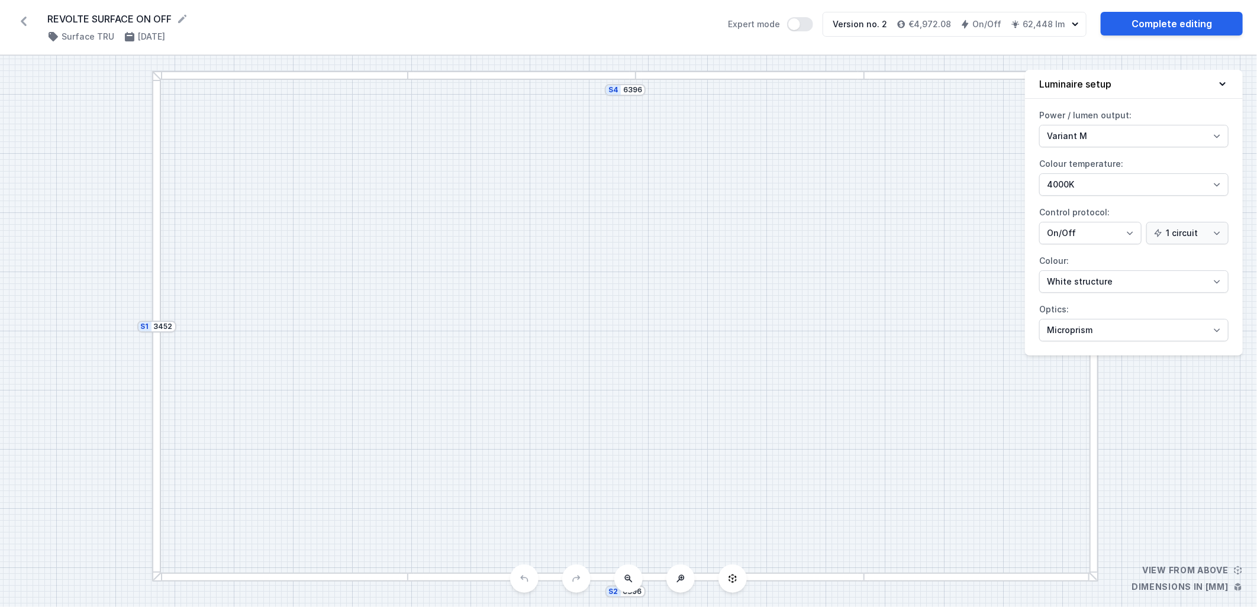
click at [22, 25] on icon at bounding box center [23, 21] width 19 height 19
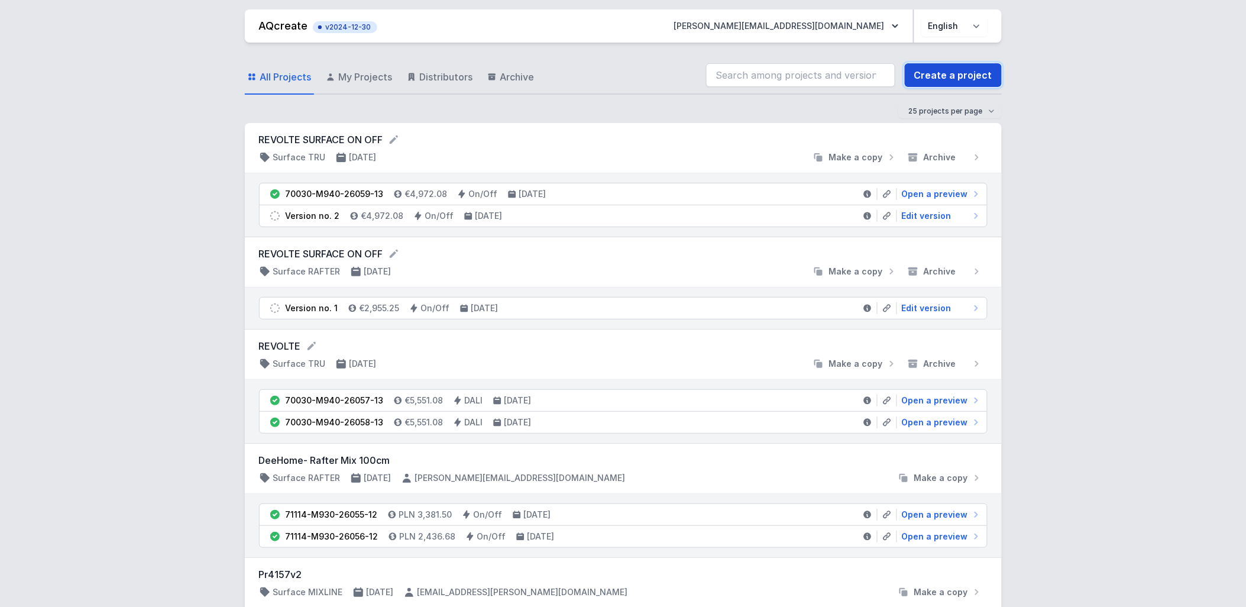
click at [628, 69] on link "Create a project" at bounding box center [953, 75] width 97 height 24
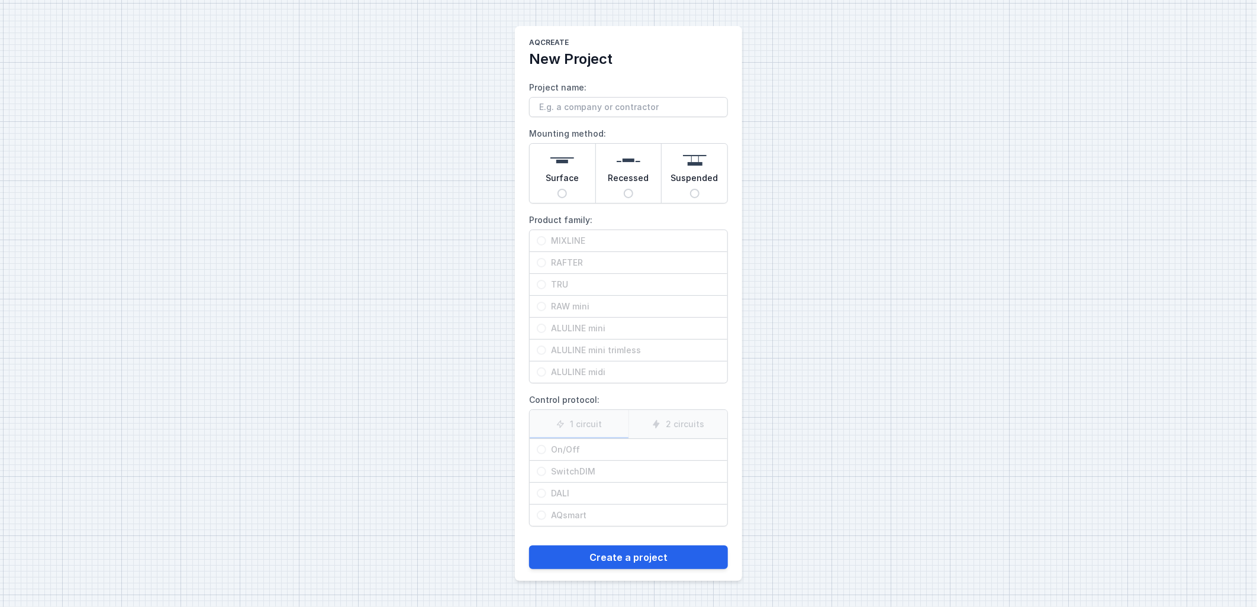
click at [577, 182] on span "Surface" at bounding box center [561, 180] width 33 height 17
click at [567, 189] on input "Surface" at bounding box center [561, 193] width 9 height 9
radio input "true"
click at [556, 286] on span "TRU" at bounding box center [633, 285] width 174 height 12
click at [546, 286] on input "TRU" at bounding box center [541, 284] width 9 height 9
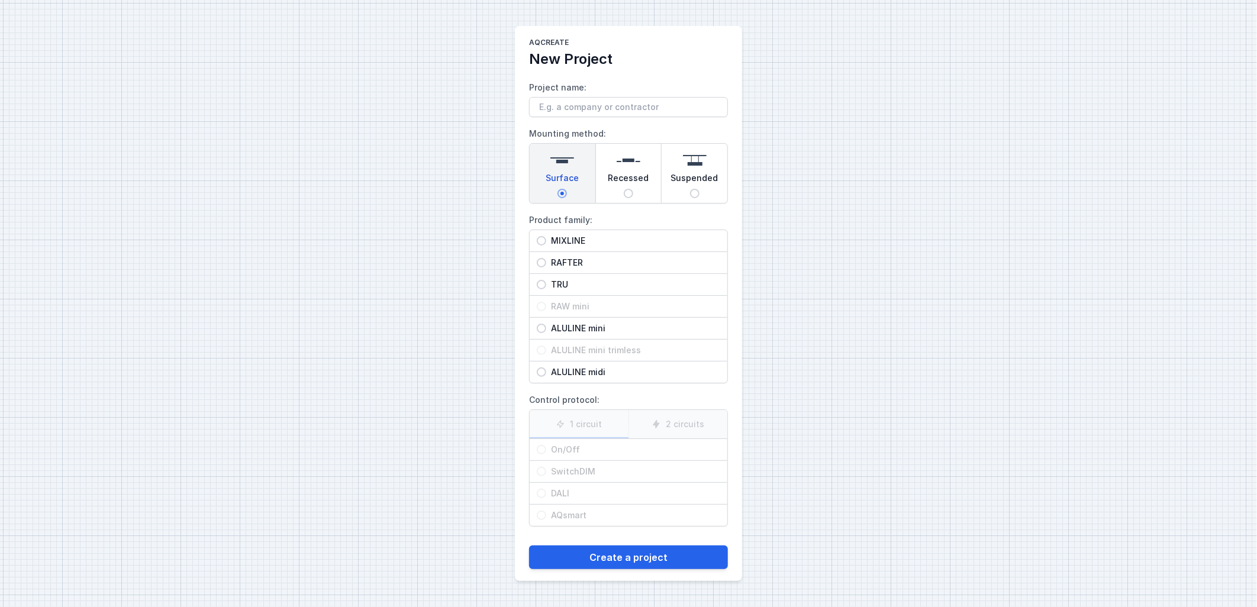
radio input "true"
click at [602, 396] on span "On/Off" at bounding box center [633, 450] width 174 height 12
click at [546, 396] on input "On/Off" at bounding box center [541, 449] width 9 height 9
radio input "true"
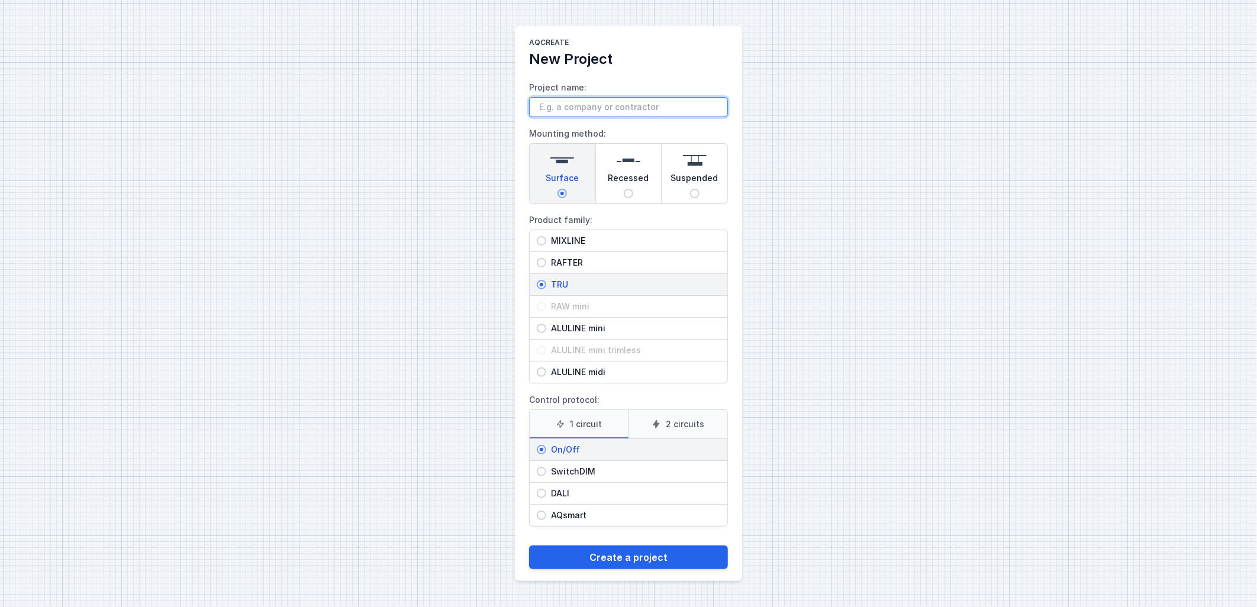
click at [608, 110] on input "Project name:" at bounding box center [628, 107] width 199 height 20
type input "REVOLTE"
click at [628, 396] on button "Create a project" at bounding box center [628, 557] width 199 height 24
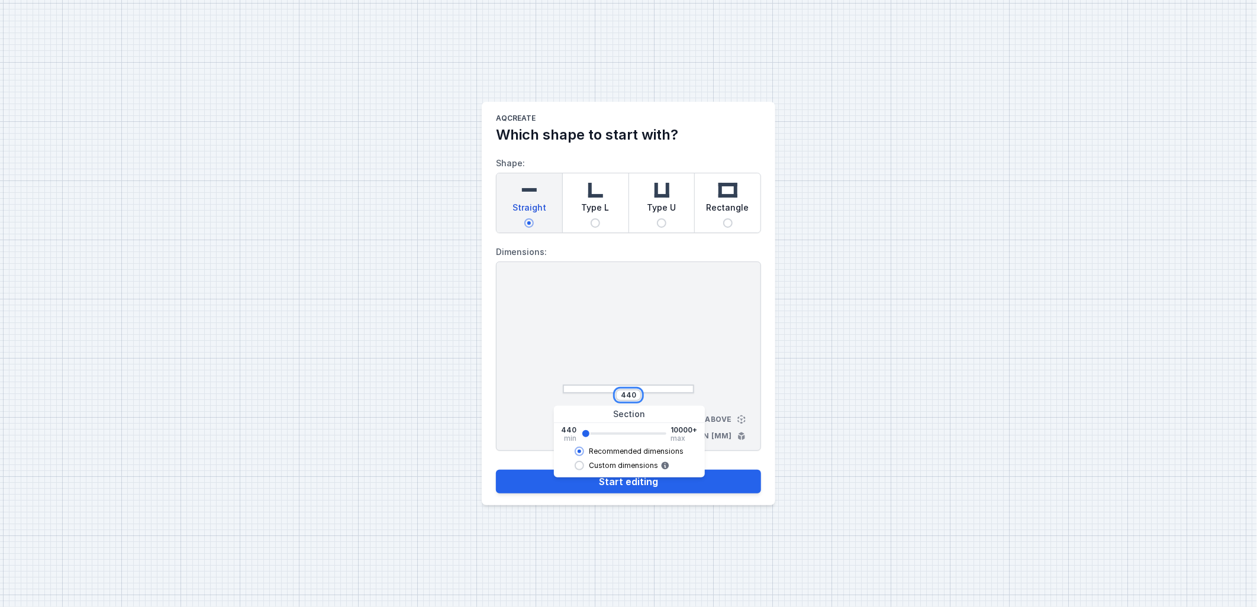
click at [628, 390] on input "440" at bounding box center [628, 394] width 19 height 9
click at [628, 392] on input "440" at bounding box center [628, 394] width 19 height 9
type input "2962"
type input "2960"
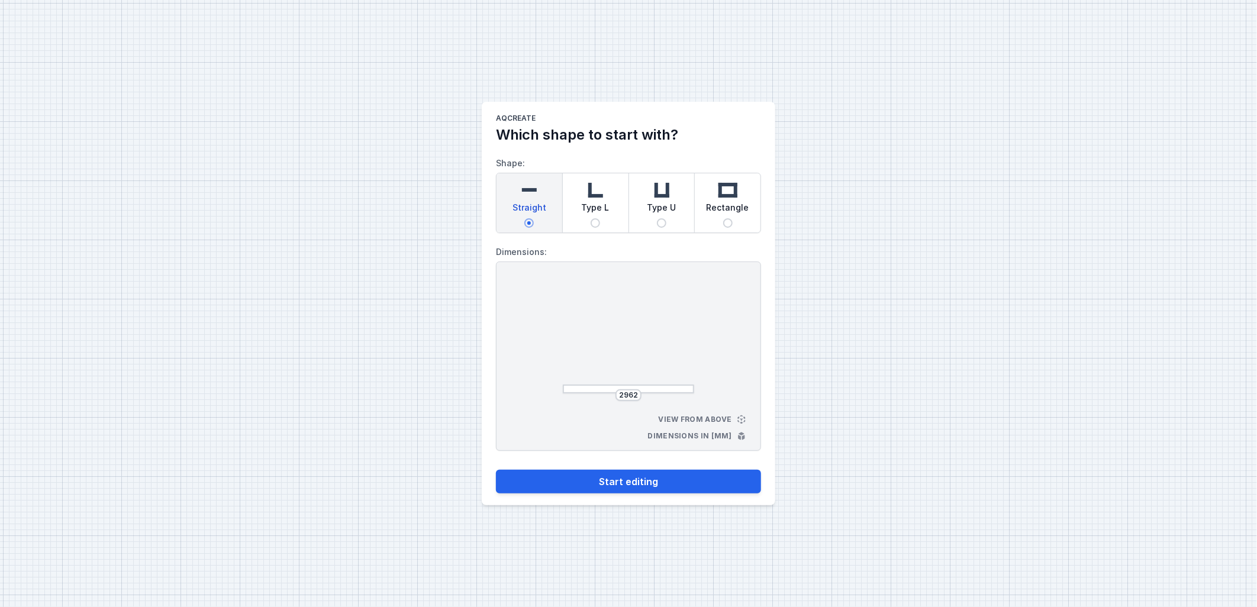
click at [628, 299] on div "AQcreate Which shape to start with? Shape: Straight Type L Type U Rectangle Dim…" at bounding box center [628, 303] width 1257 height 607
click at [628, 396] on button "Start editing" at bounding box center [628, 482] width 265 height 24
select select "M"
select select "3000"
select select "opal"
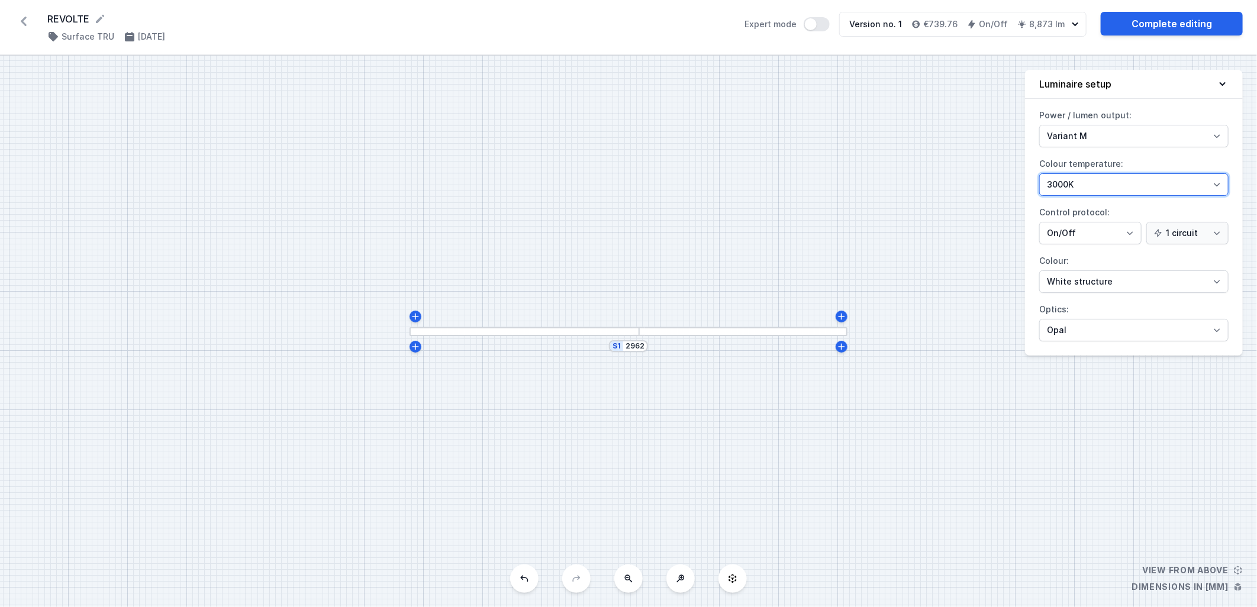
click at [628, 188] on select "4000K 3000K 2700K" at bounding box center [1133, 184] width 189 height 22
select select "4000"
click at [628, 173] on select "4000K 3000K 2700K" at bounding box center [1133, 184] width 189 height 22
click at [628, 19] on link "Complete editing" at bounding box center [1171, 24] width 142 height 24
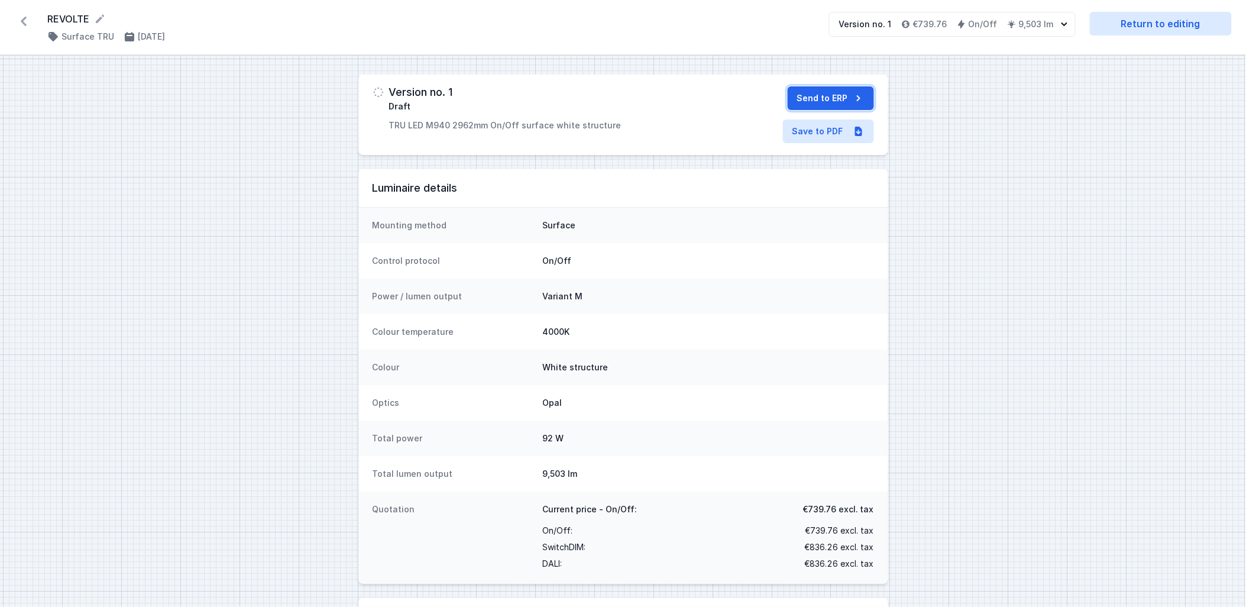
drag, startPoint x: 813, startPoint y: 93, endPoint x: 630, endPoint y: 117, distance: 185.0
click at [628, 88] on button "Send to ERP" at bounding box center [831, 98] width 86 height 24
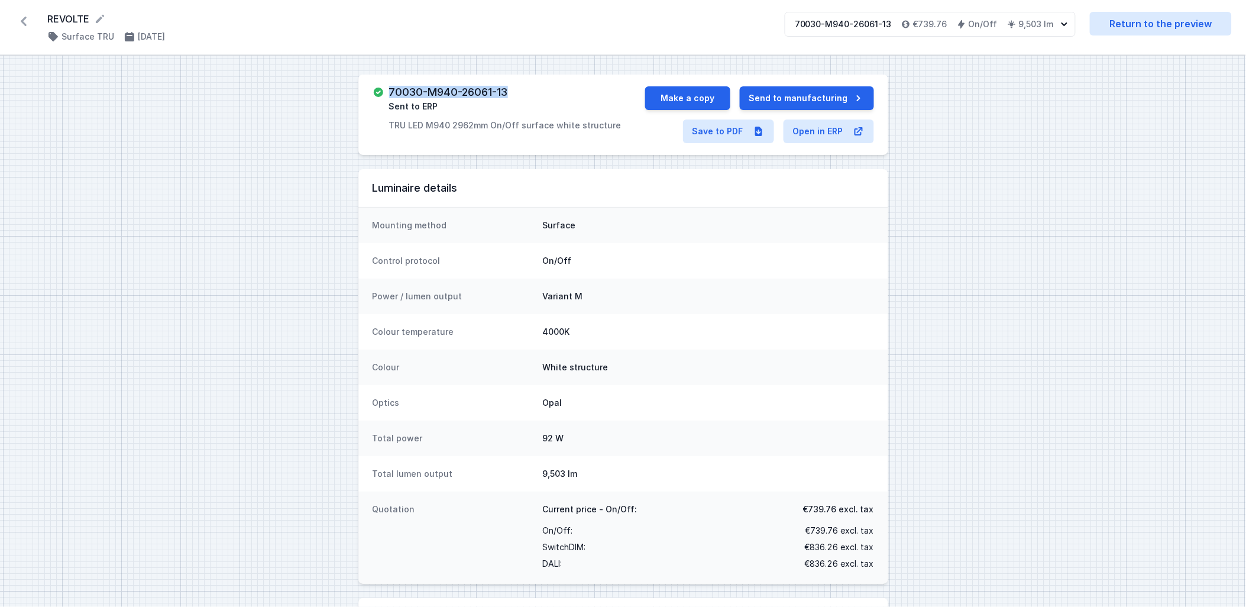
drag, startPoint x: 509, startPoint y: 91, endPoint x: 388, endPoint y: 93, distance: 121.3
click at [388, 93] on div "70030-M940-26061-13 Sent to ERP TRU LED M940 2962mm On/Off surface white struct…" at bounding box center [509, 108] width 273 height 45
copy h3 "70030-M940-26061-13"
click at [628, 129] on link "Save to PDF" at bounding box center [728, 132] width 91 height 24
